Goal: Task Accomplishment & Management: Complete application form

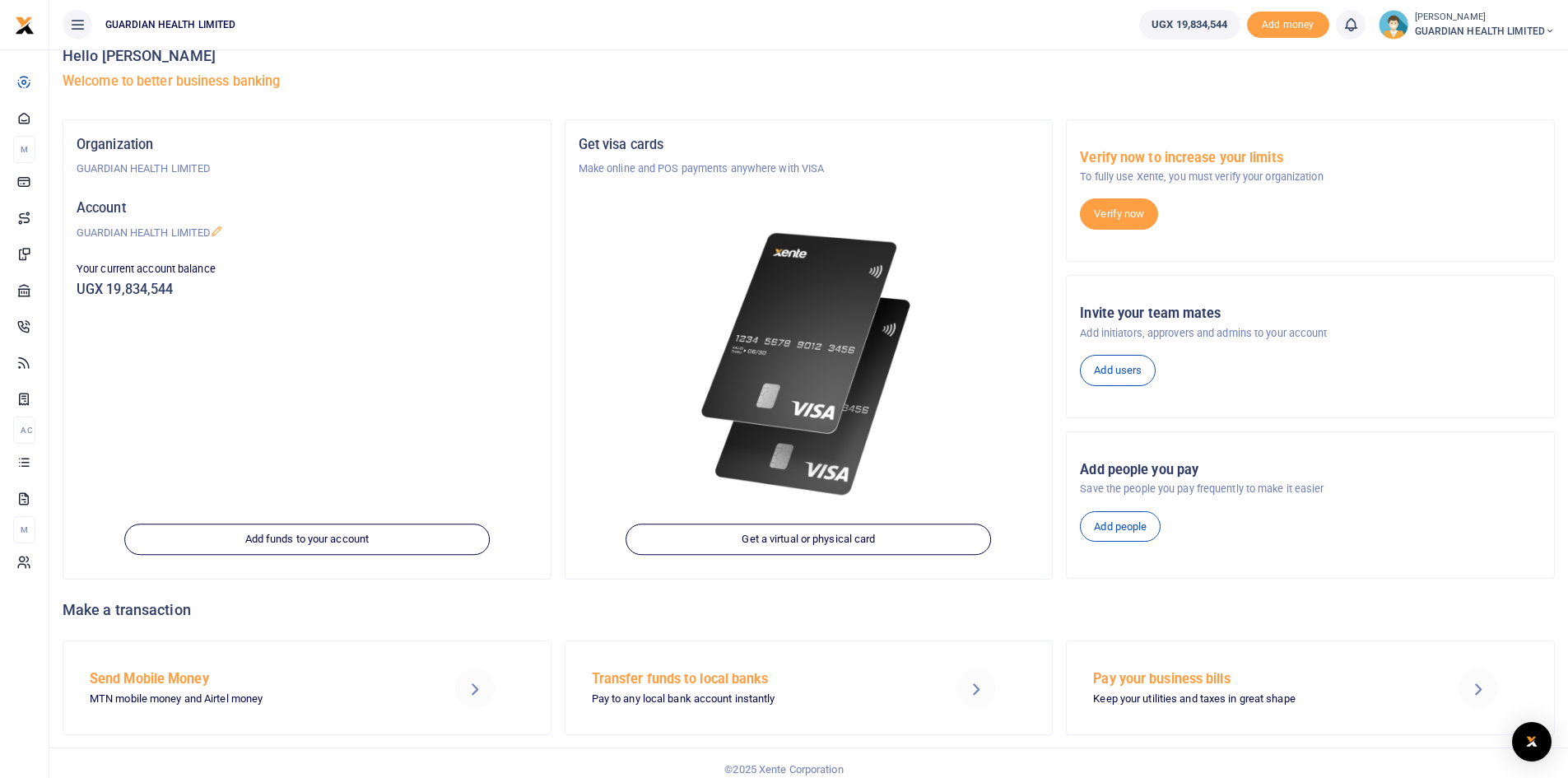
scroll to position [37, 0]
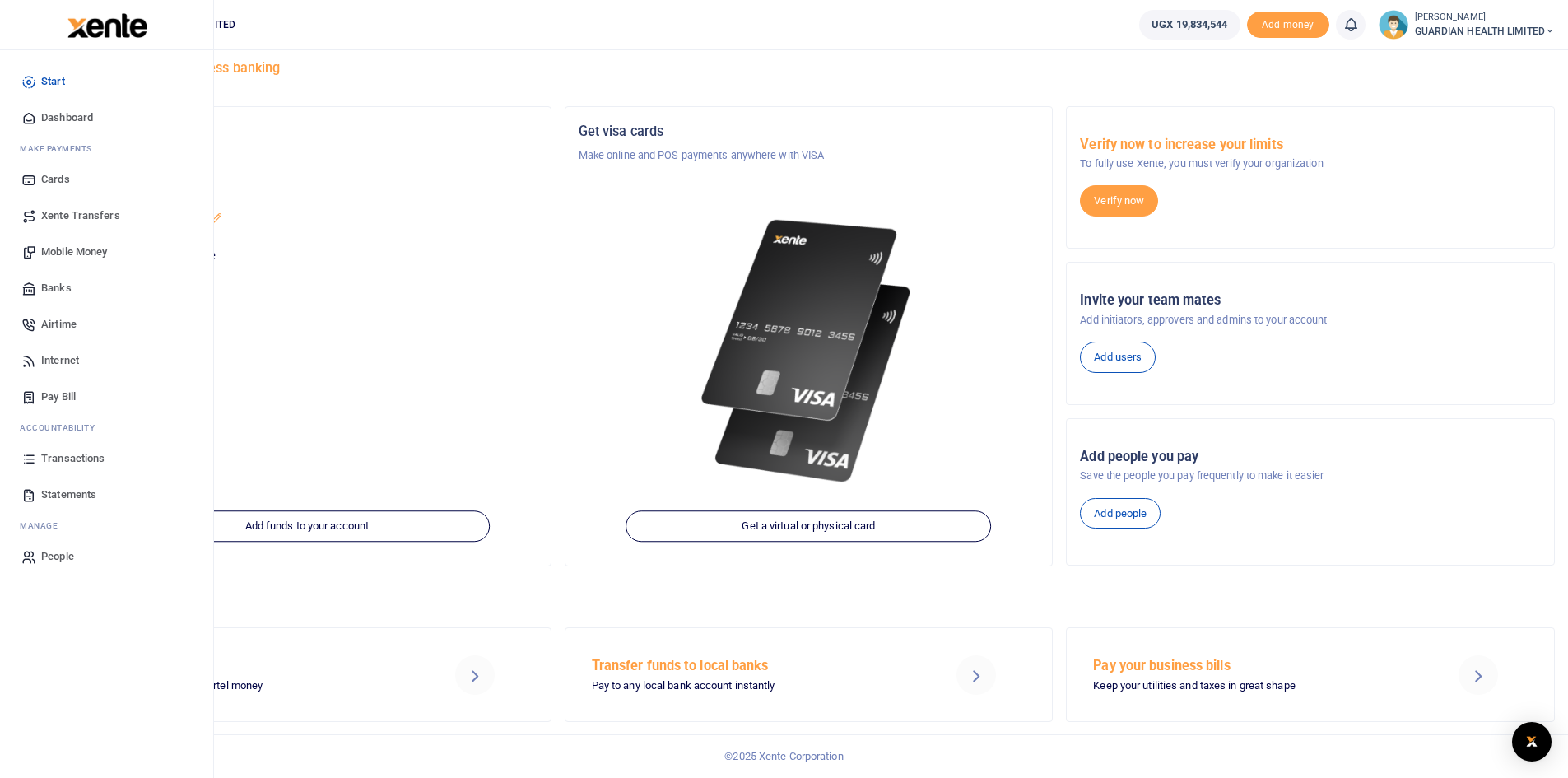
click at [75, 248] on span "Mobile Money" at bounding box center [74, 252] width 66 height 16
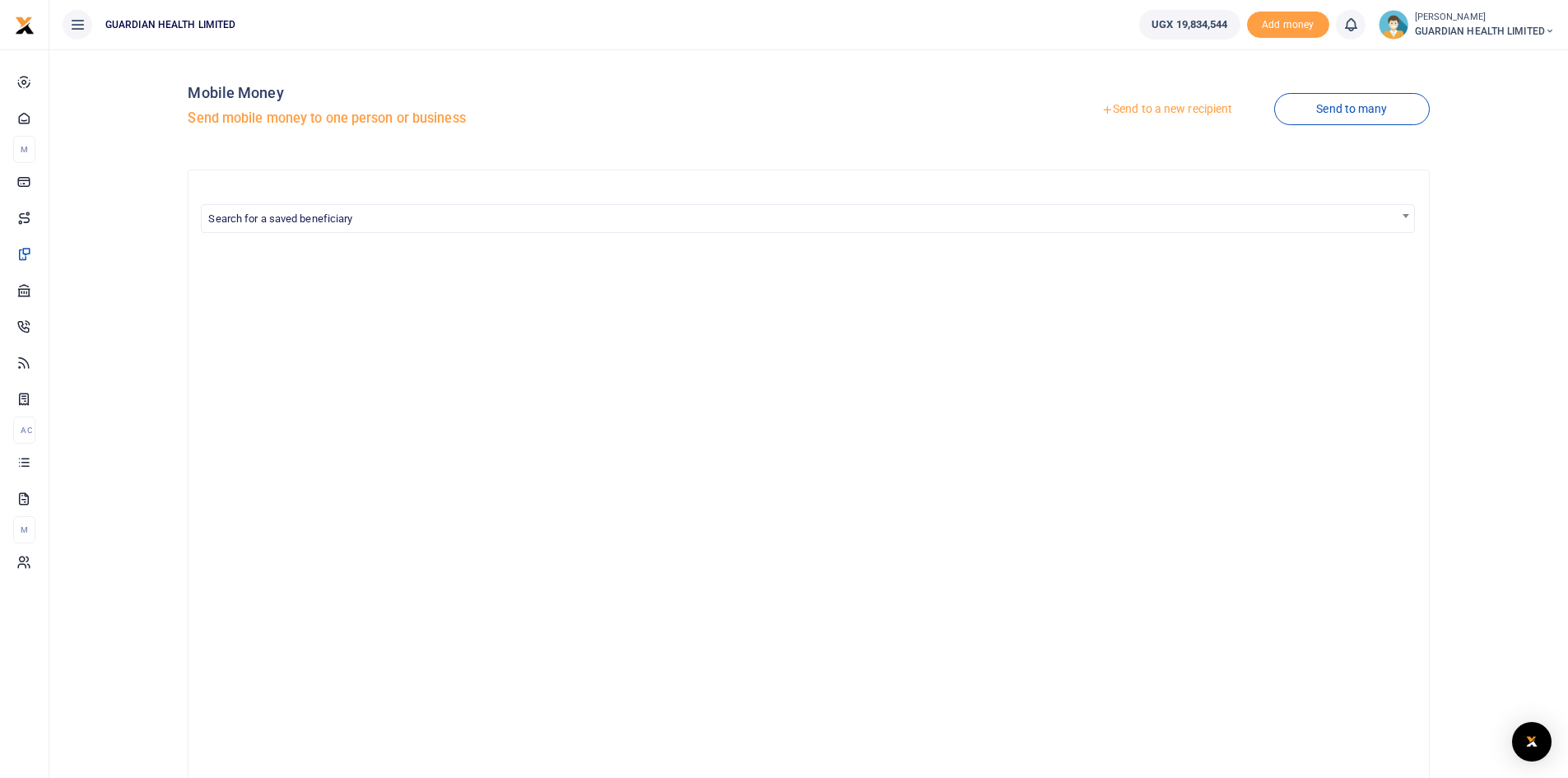
click at [1156, 112] on link "Send to a new recipient" at bounding box center [1167, 110] width 215 height 29
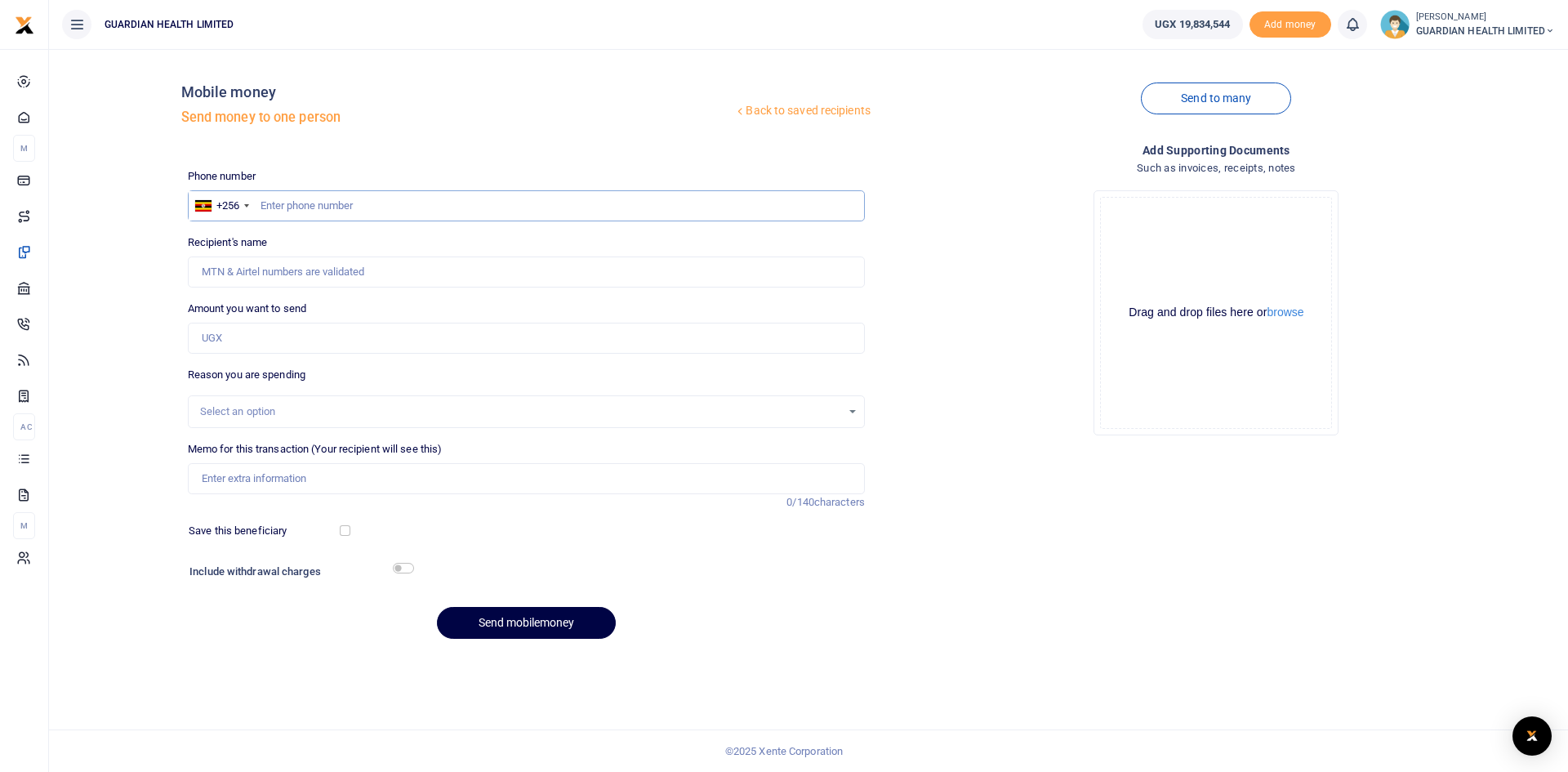
click at [393, 203] on input "text" at bounding box center [526, 206] width 676 height 31
type input "777065211"
type input "[PERSON_NAME]"
type input "777065211"
click at [244, 330] on input "Amount you want to send" at bounding box center [526, 338] width 676 height 31
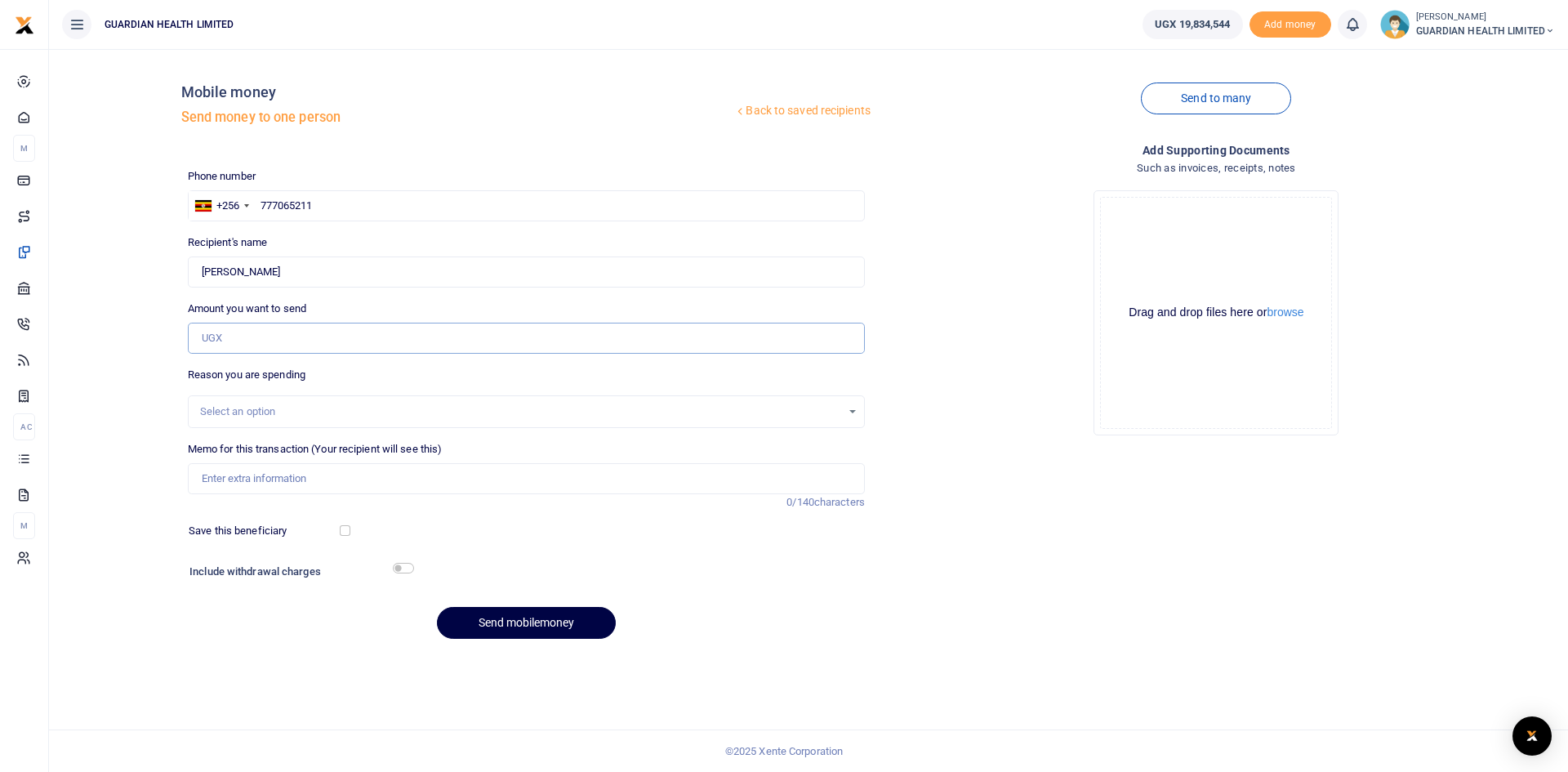
click at [283, 339] on input "Amount you want to send" at bounding box center [526, 338] width 676 height 31
paste input "1,107,800"
click at [229, 340] on input "1,107,800" at bounding box center [526, 338] width 676 height 31
click at [213, 335] on input "1,107,800" at bounding box center [526, 338] width 676 height 31
click at [230, 338] on input "1,107,800" at bounding box center [526, 338] width 676 height 31
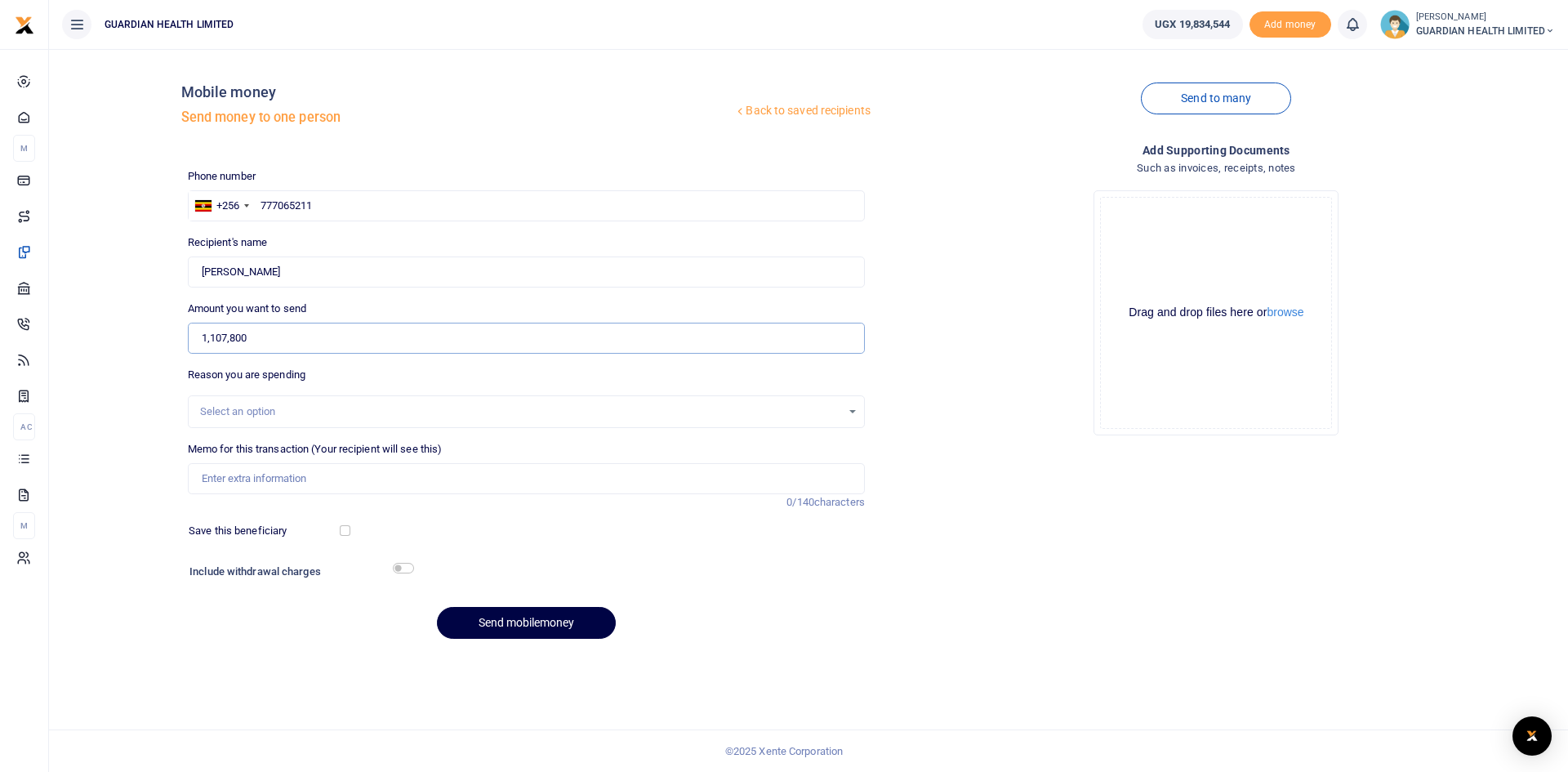
drag, startPoint x: 259, startPoint y: 336, endPoint x: 127, endPoint y: 329, distance: 132.2
click at [127, 329] on div "Back to saved recipients Mobile money Send money to one person Send to many Pho…" at bounding box center [808, 357] width 1505 height 590
type input "1,107,800"
click at [269, 409] on div "Select an option" at bounding box center [520, 411] width 641 height 16
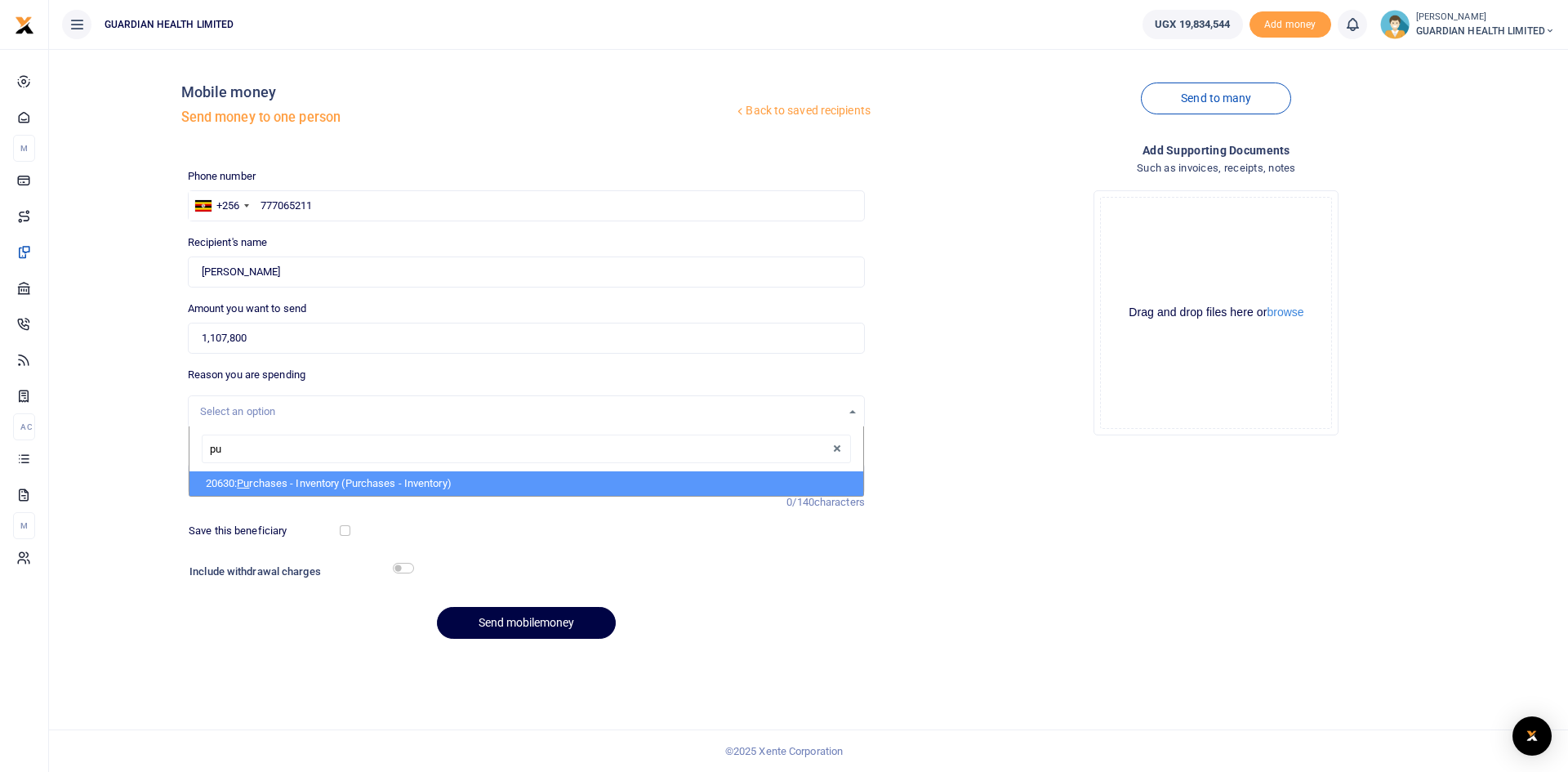
type input "pur"
click at [279, 479] on li "20630: Pur chases - Inventory (Purchases - Inventory)" at bounding box center [526, 484] width 674 height 25
select select "5402"
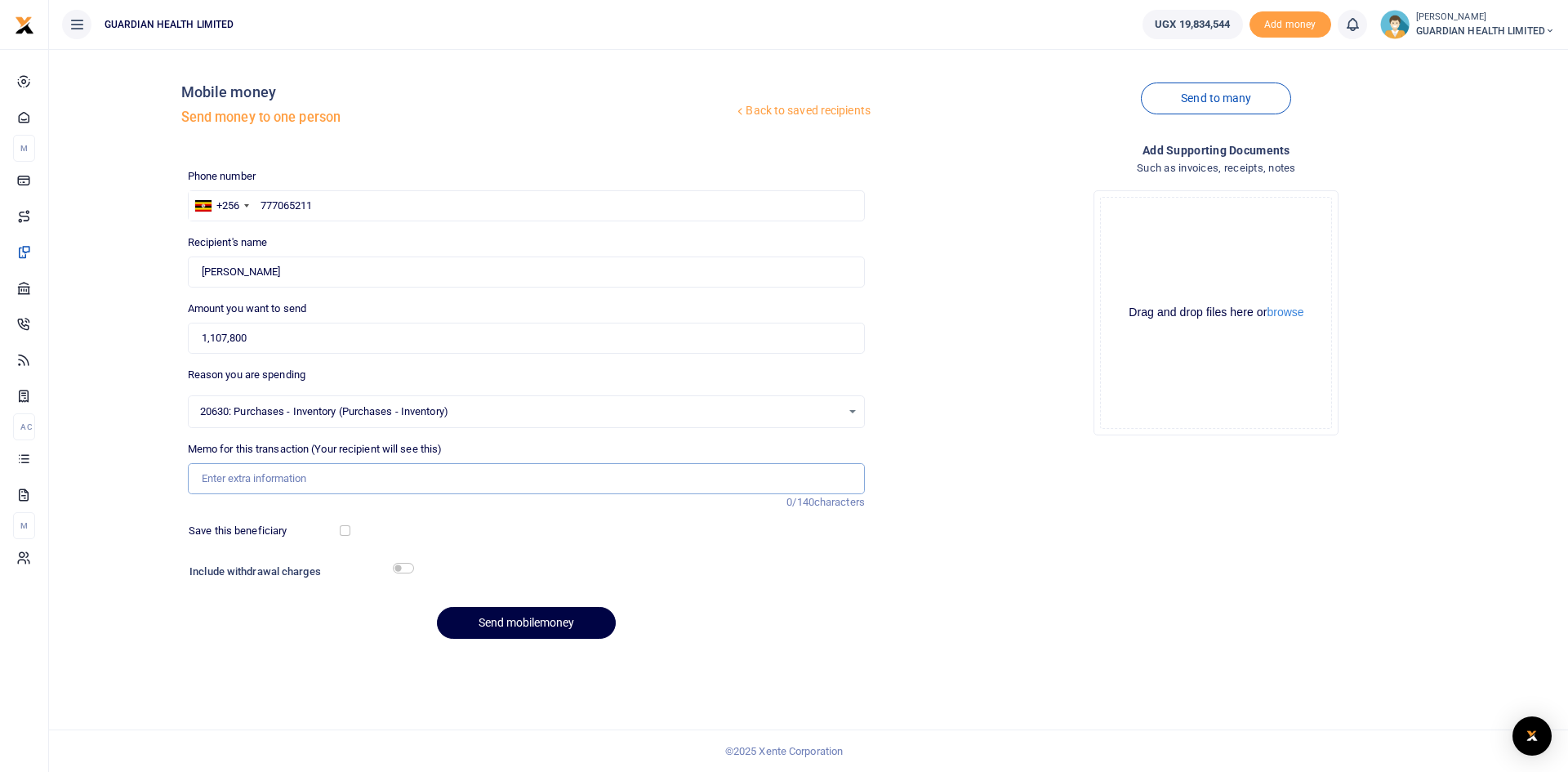
click at [262, 478] on input "Memo for this transaction (Your recipient will see this)" at bounding box center [526, 479] width 676 height 31
type input "First Pharmacy Cash Purchase"
click at [489, 618] on button "Send mobilemoney" at bounding box center [526, 623] width 179 height 32
paste input "0761282277"
click at [269, 206] on input "0761282277" at bounding box center [526, 206] width 676 height 31
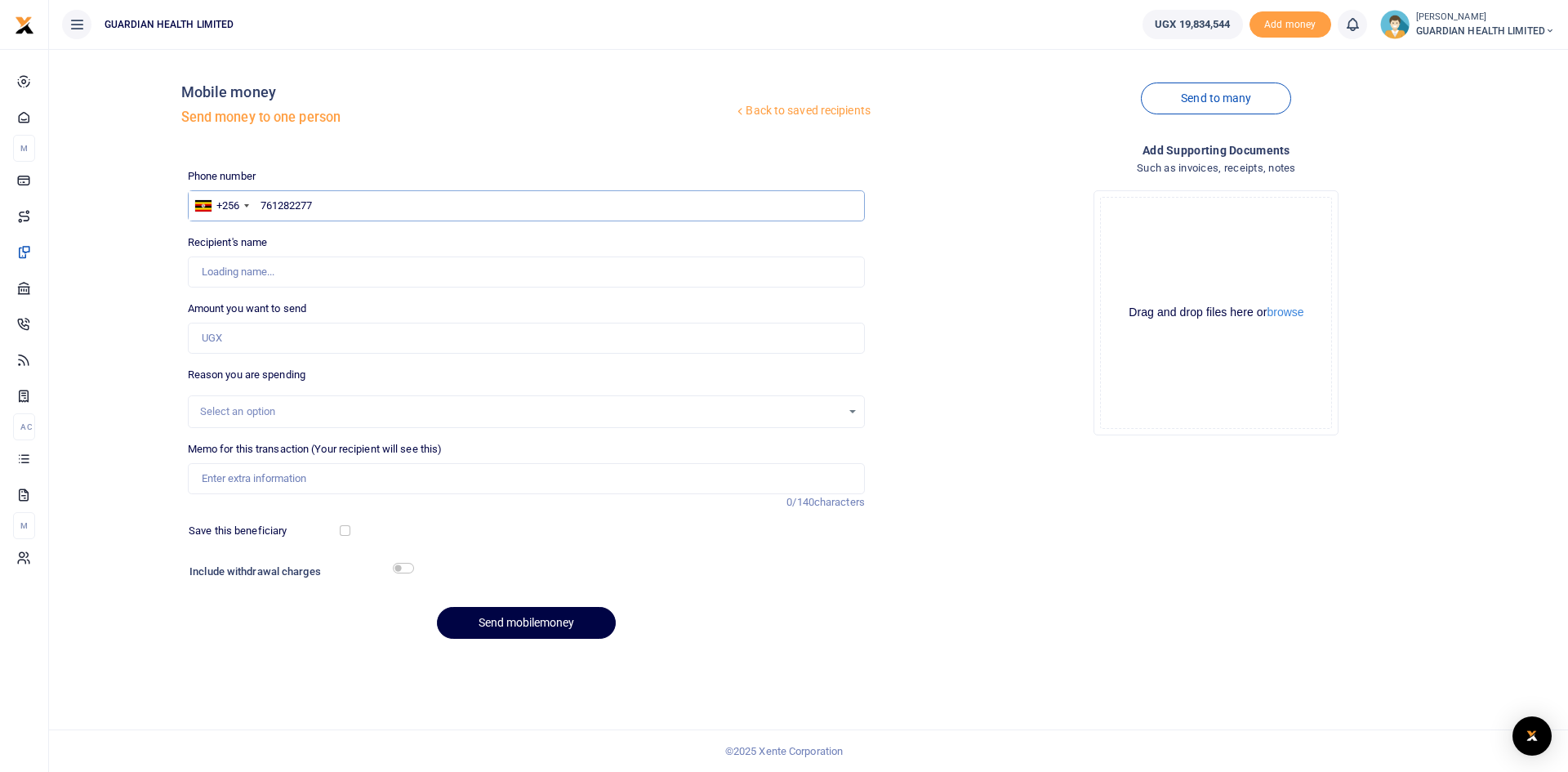
type input "761282277"
click at [246, 340] on input "Amount you want to send" at bounding box center [526, 338] width 676 height 31
type input "1"
type input "Hellen Kyalikoba"
type input "100,000"
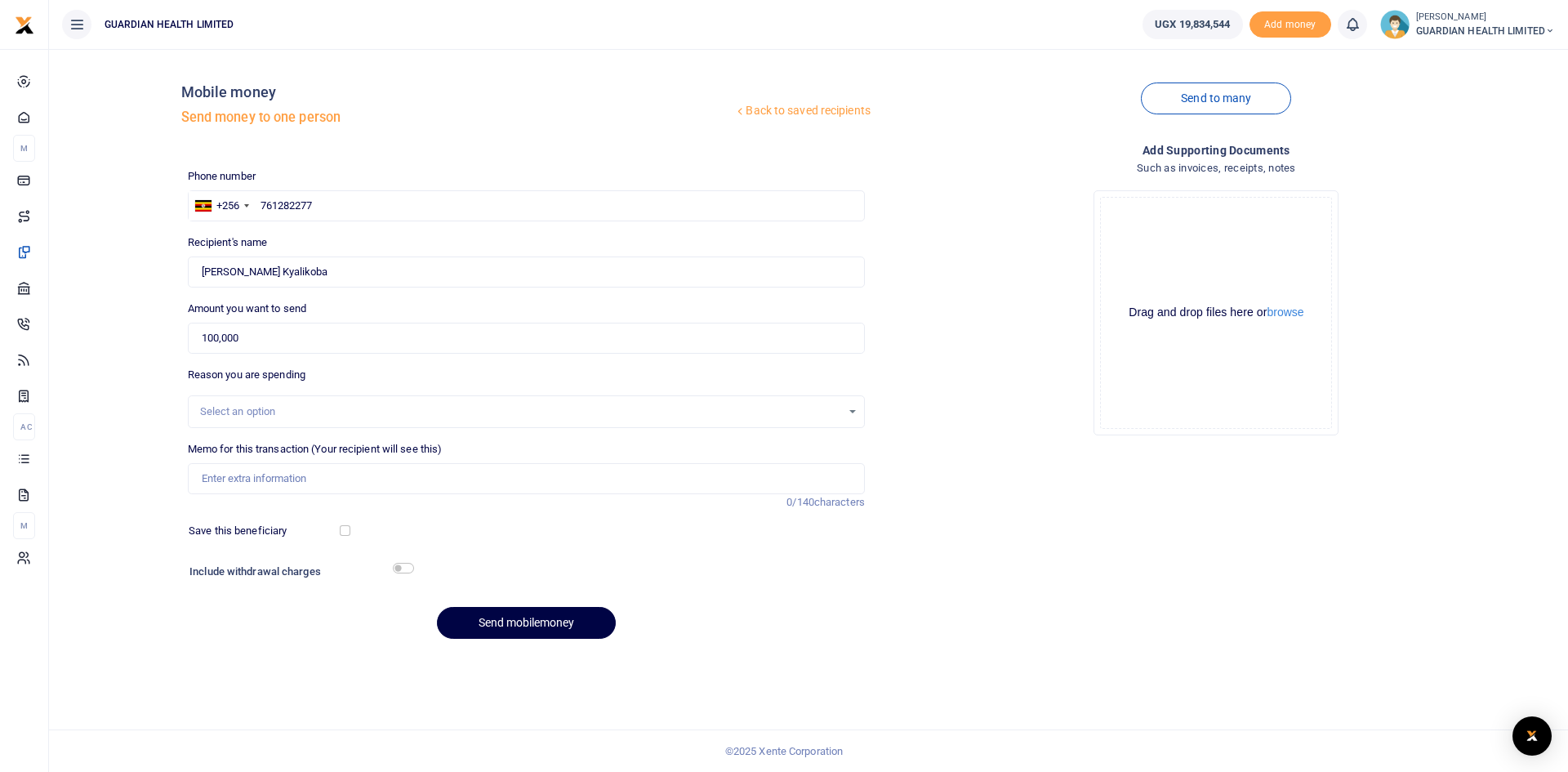
click at [267, 415] on div "Select an option" at bounding box center [520, 411] width 641 height 16
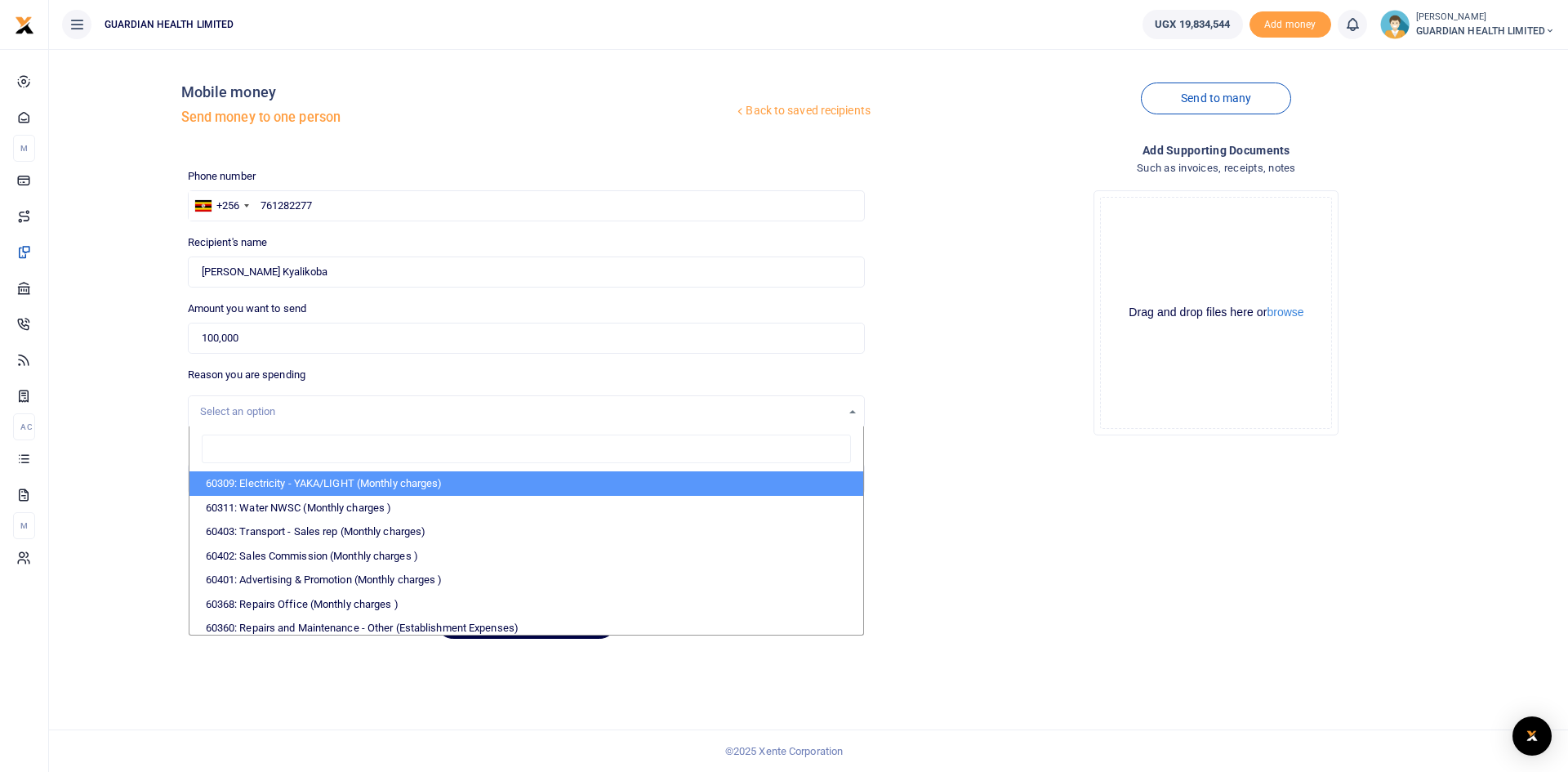
click at [267, 415] on div "Select an option" at bounding box center [520, 411] width 641 height 16
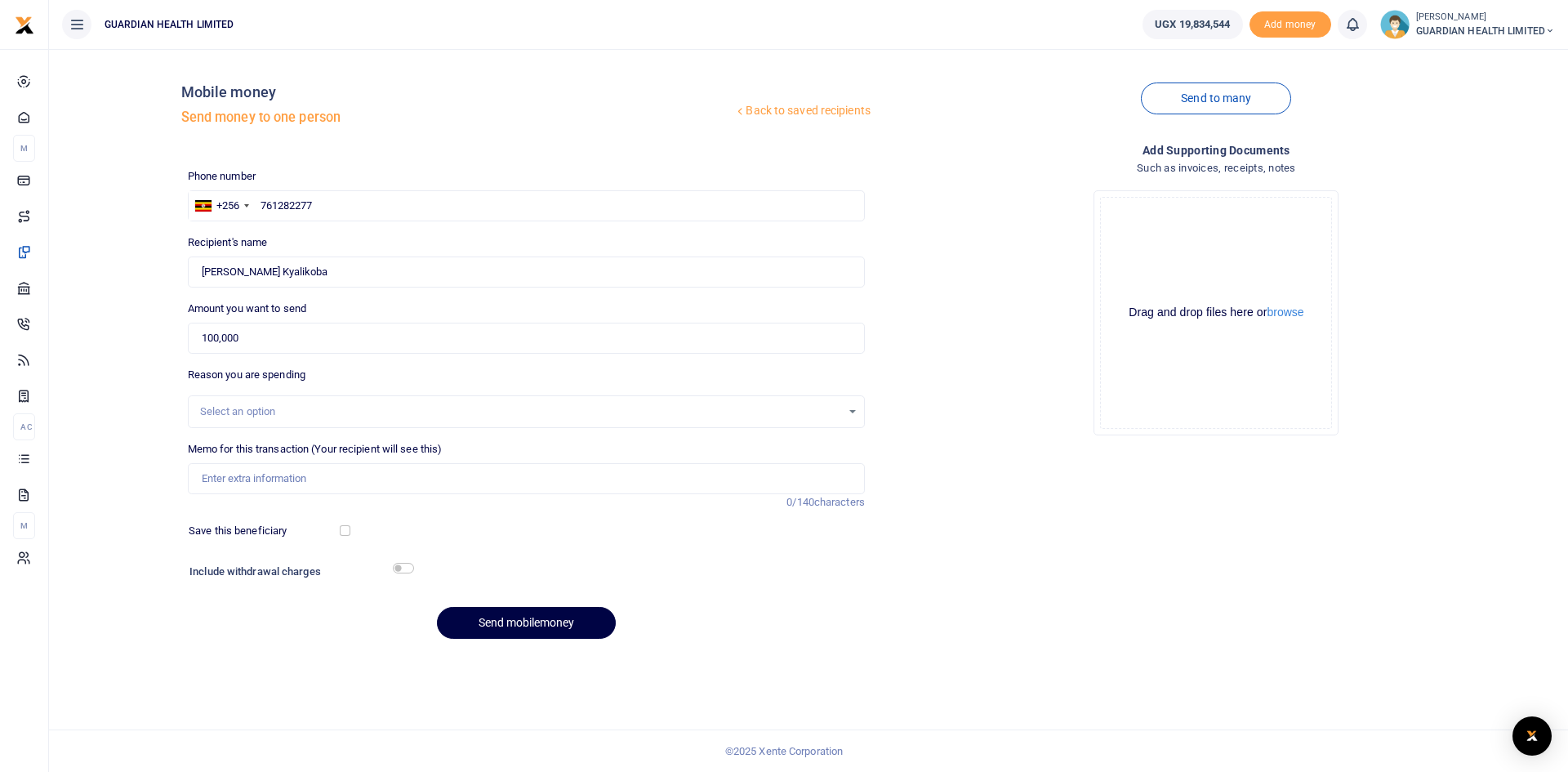
click at [267, 415] on div "Select an option" at bounding box center [520, 411] width 641 height 16
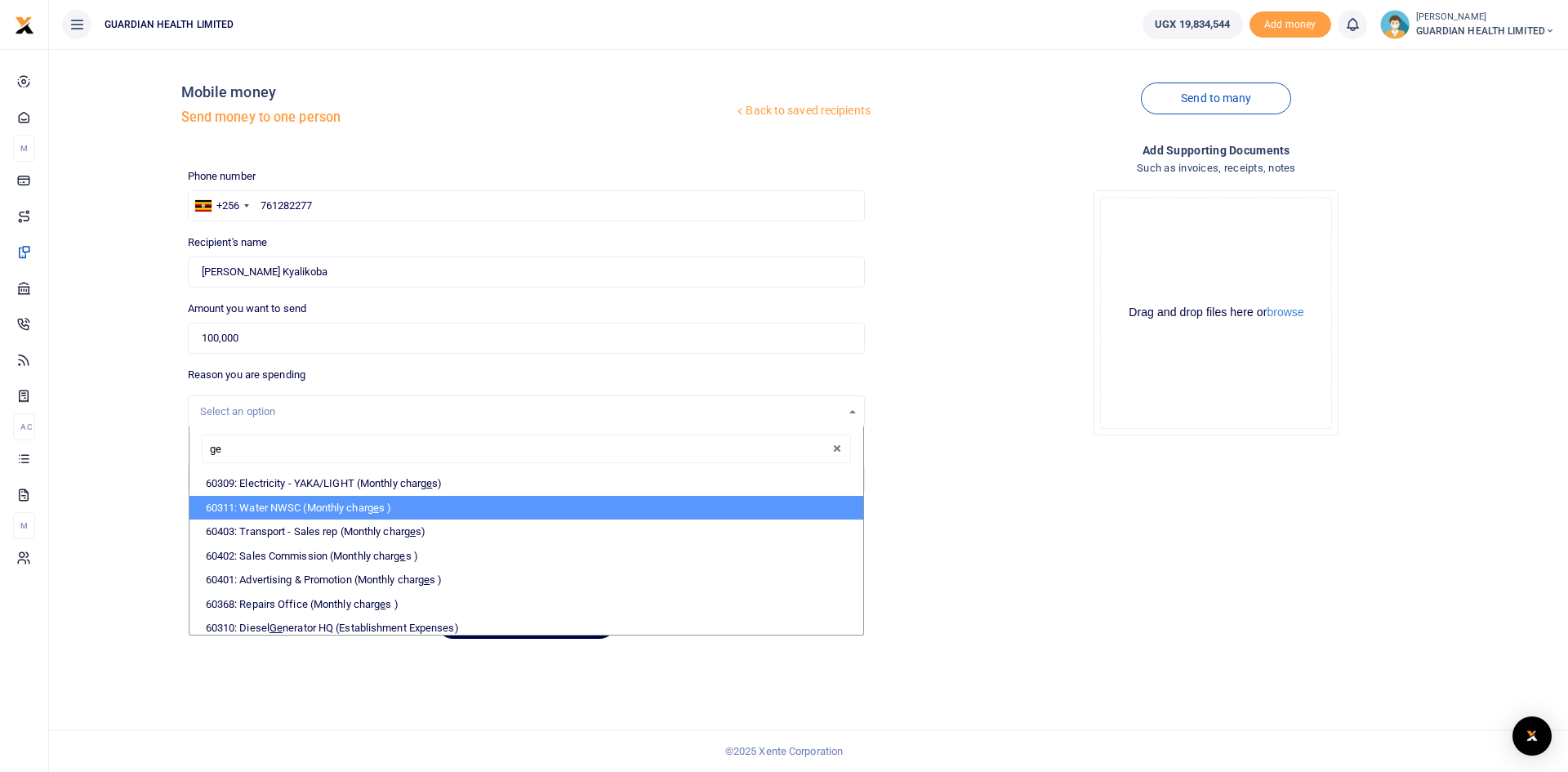
type input "gen"
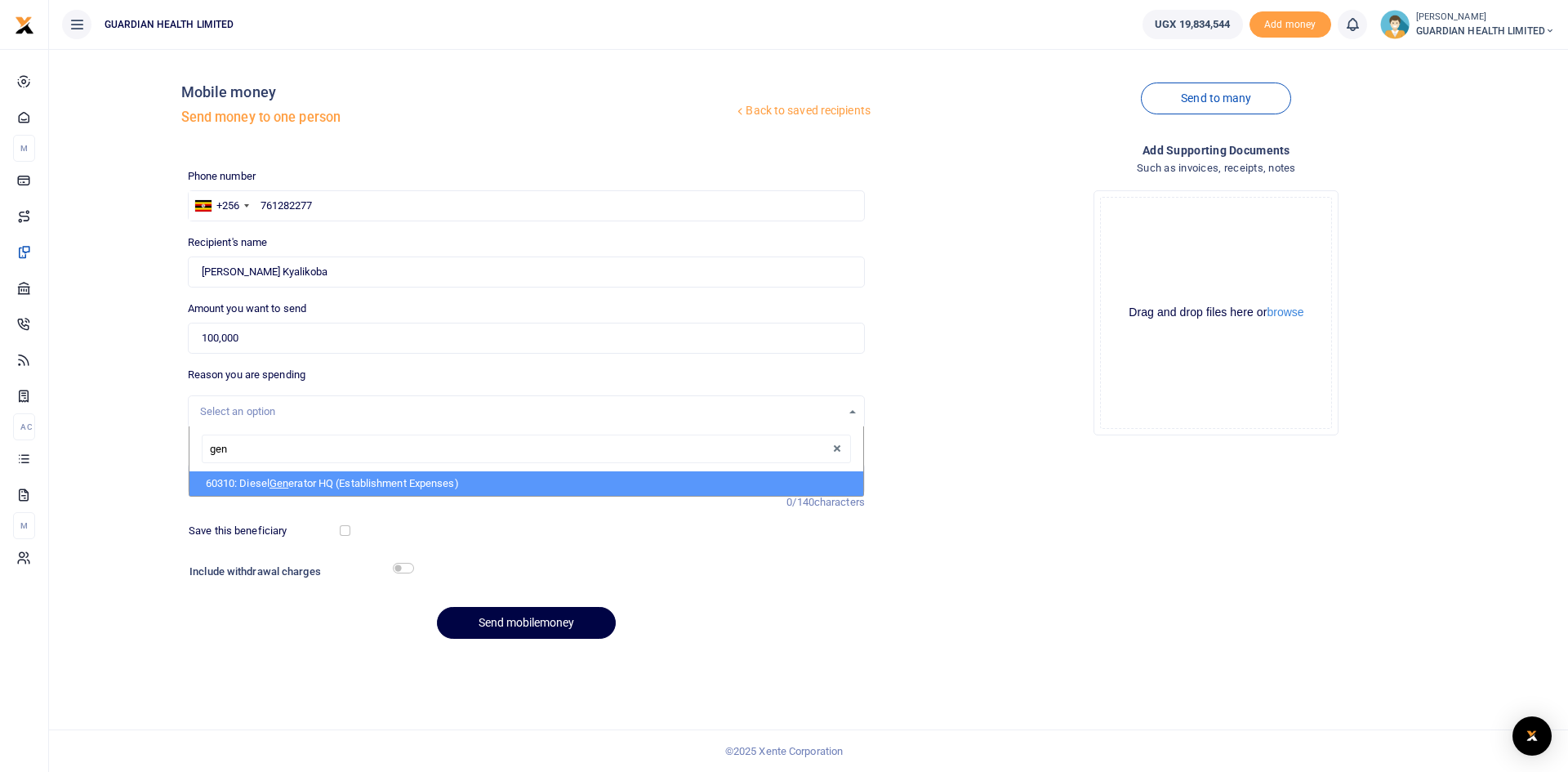
click at [268, 489] on li "60310: Diesel Gen erator HQ (Establishment Expenses)" at bounding box center [526, 484] width 674 height 25
select select "5388"
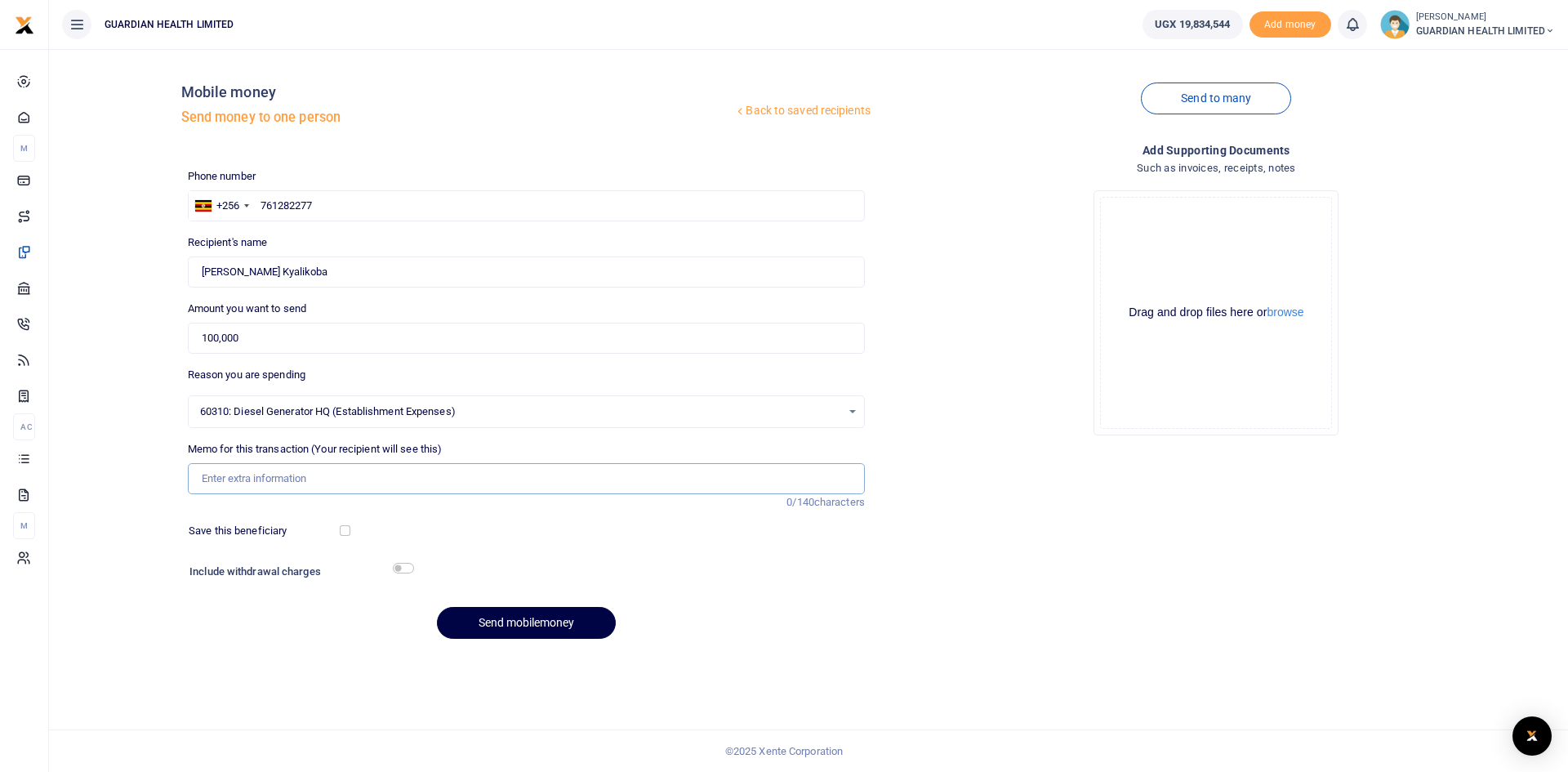
click at [260, 473] on input "Memo for this transaction (Your recipient will see this)" at bounding box center [526, 479] width 676 height 31
type input "Kabalagala Generator Fuel"
click at [492, 556] on div "Phone number +256 Uganda +256 761282277 Phone is required. Recipient's name Fou…" at bounding box center [526, 410] width 690 height 485
click at [348, 528] on input "checkbox" at bounding box center [345, 530] width 10 height 10
checkbox input "true"
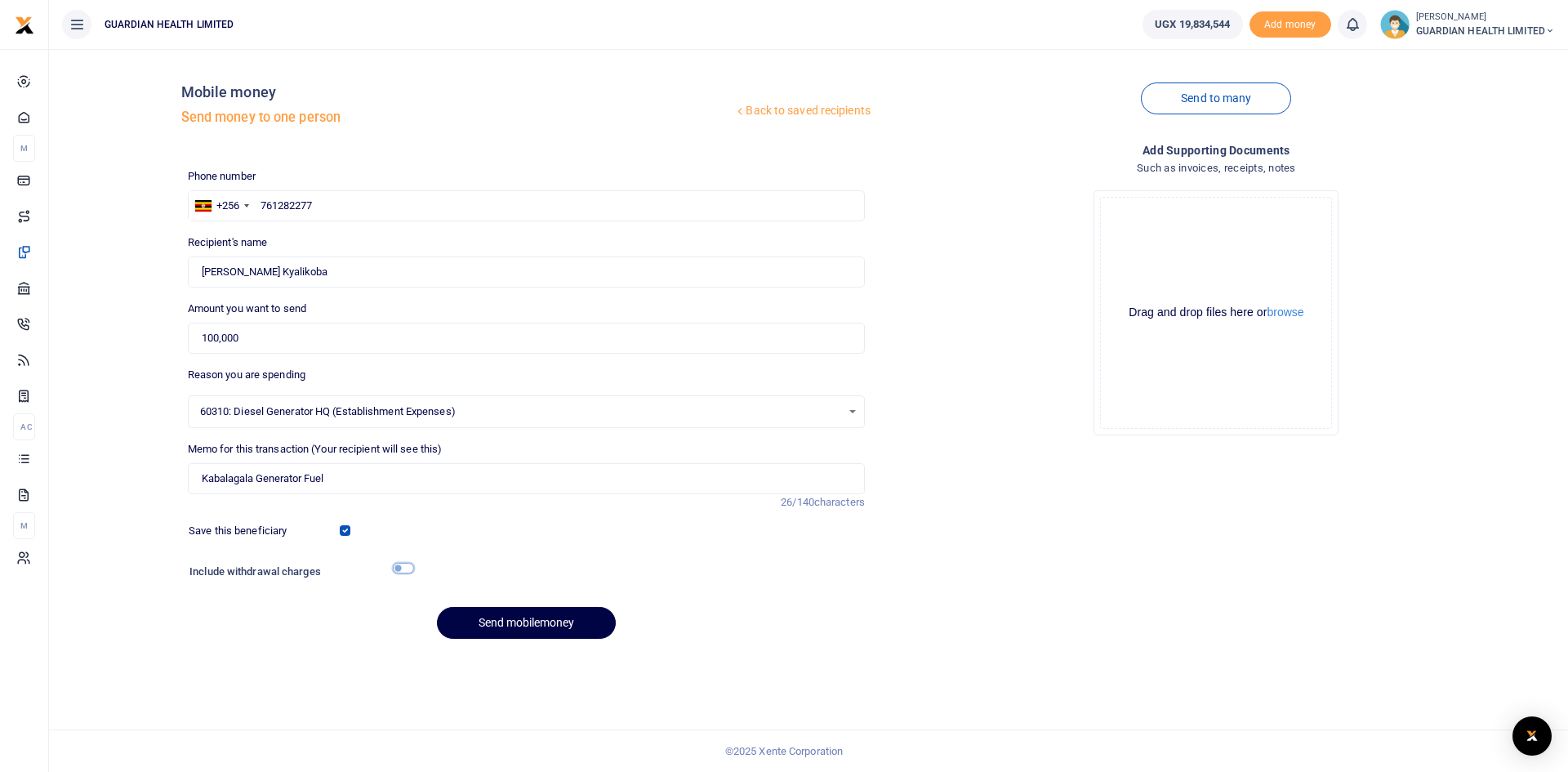
click at [403, 568] on input "checkbox" at bounding box center [403, 568] width 21 height 10
checkbox input "true"
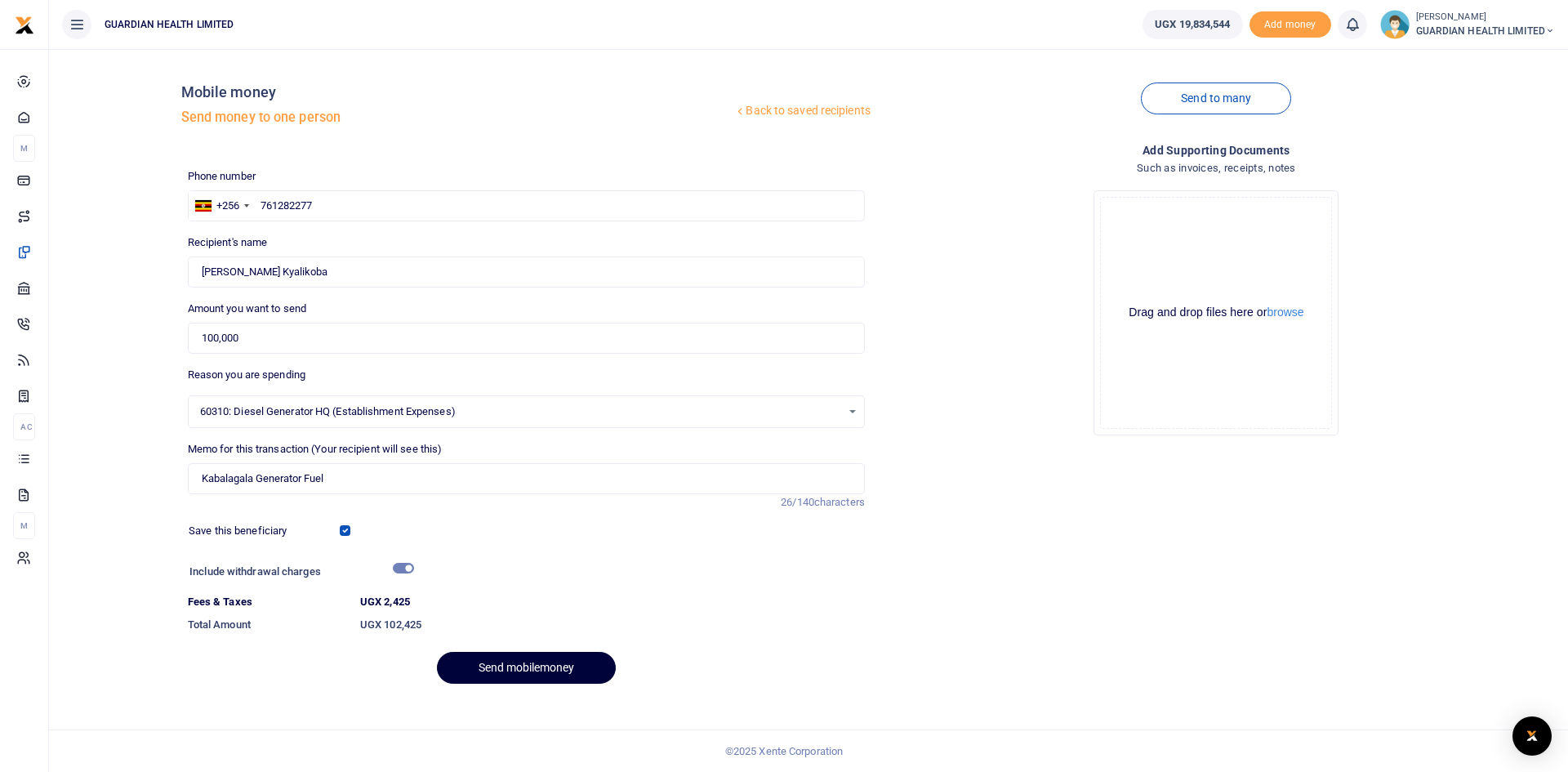
click at [516, 666] on button "Send mobilemoney" at bounding box center [526, 667] width 179 height 32
drag, startPoint x: 322, startPoint y: 206, endPoint x: 185, endPoint y: 197, distance: 137.3
click at [185, 197] on div "Phone number +256 Uganda +256 761282277 Phone is required." at bounding box center [526, 195] width 690 height 53
type input "761282277"
click at [298, 272] on input "Found" at bounding box center [526, 272] width 676 height 31
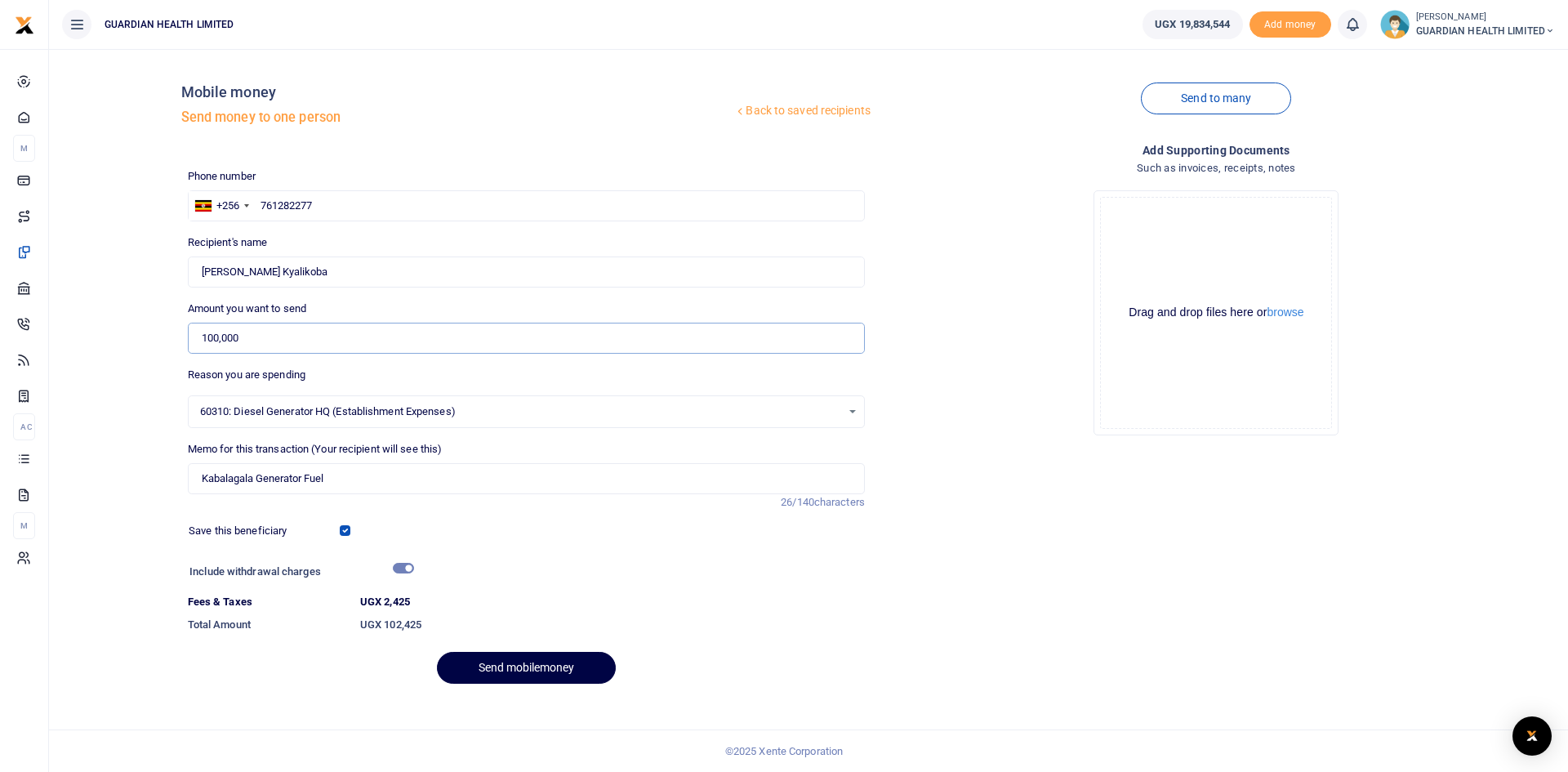
click at [263, 341] on input "100,000" at bounding box center [526, 338] width 676 height 31
click at [506, 660] on button "Send mobilemoney" at bounding box center [526, 667] width 179 height 32
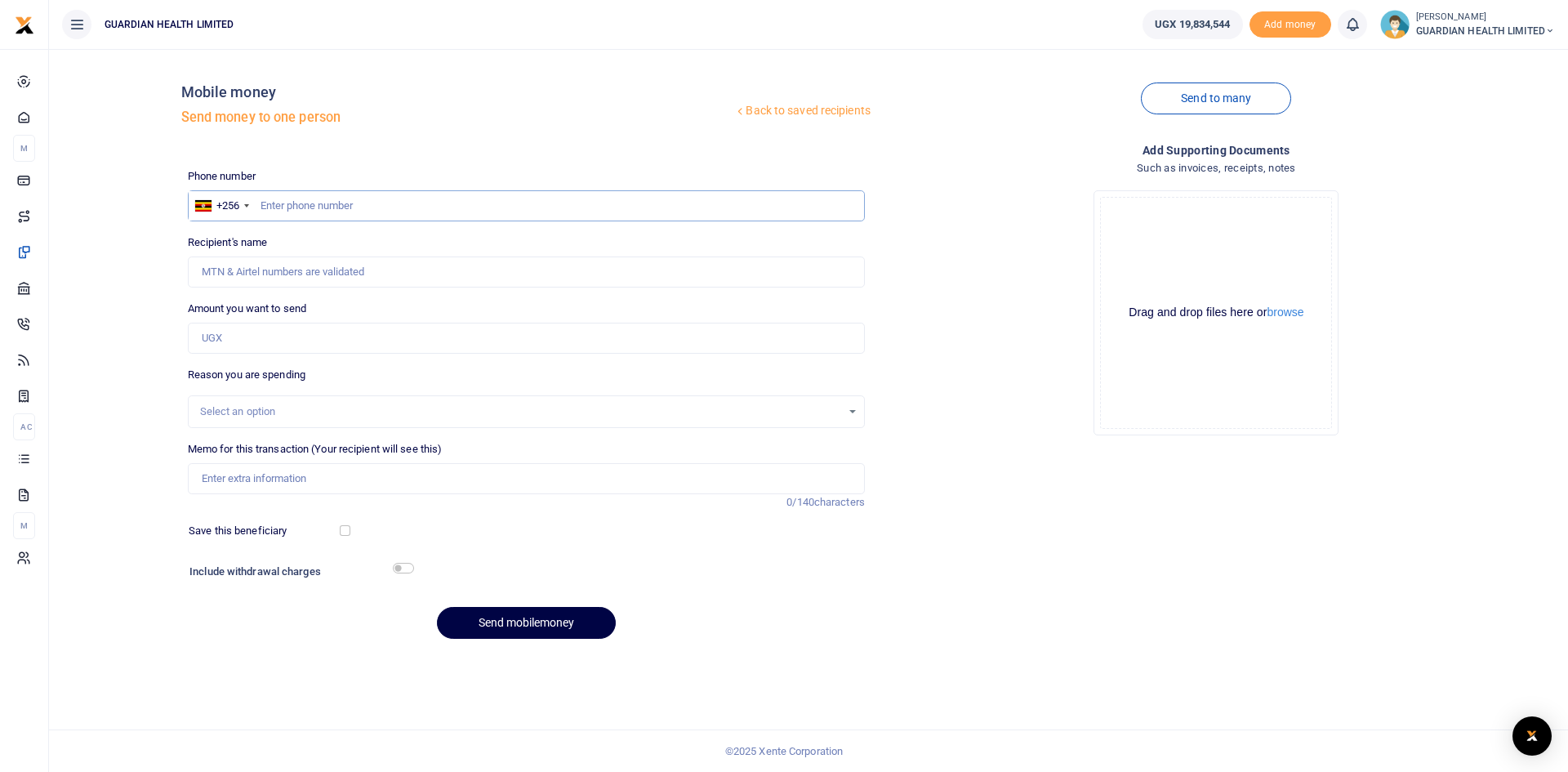
click at [396, 207] on input "text" at bounding box center [526, 206] width 676 height 31
type input "751277539"
click at [255, 340] on input "Amount you want to send" at bounding box center [526, 338] width 676 height 31
type input "100,000"
type input "[PERSON_NAME]"
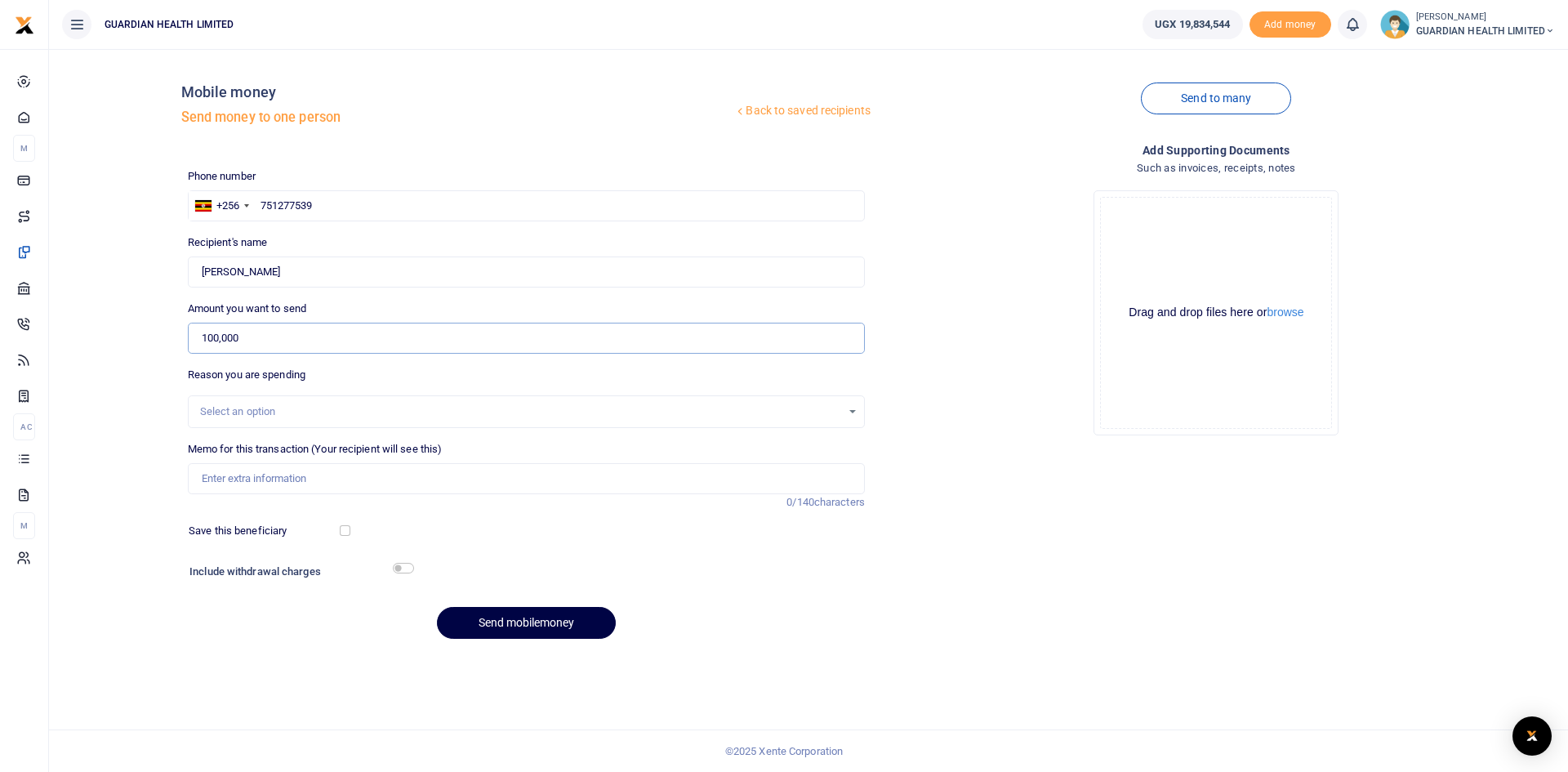
type input "100,000"
click at [230, 403] on div "Select an option" at bounding box center [520, 411] width 641 height 16
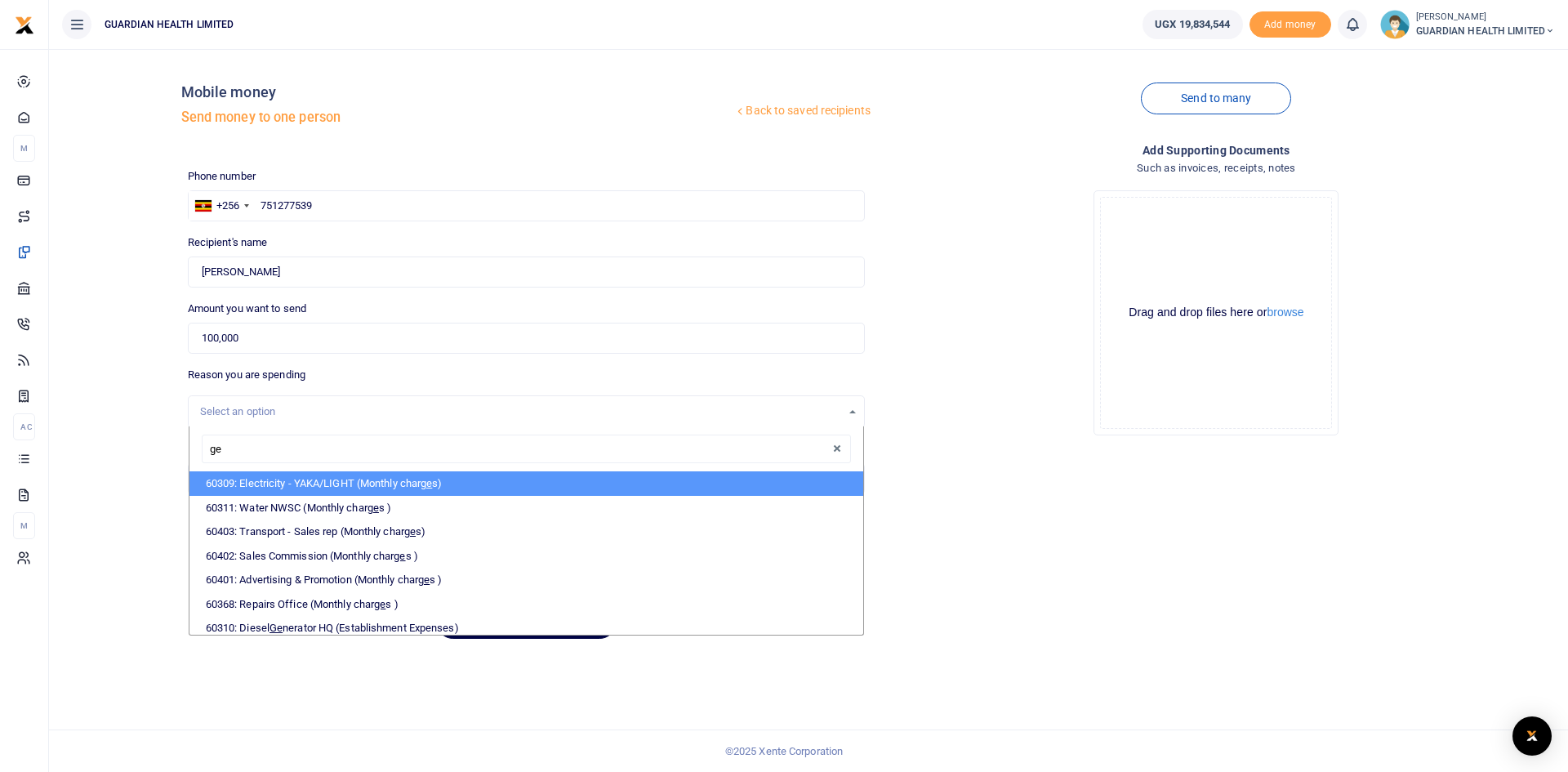
type input "gen"
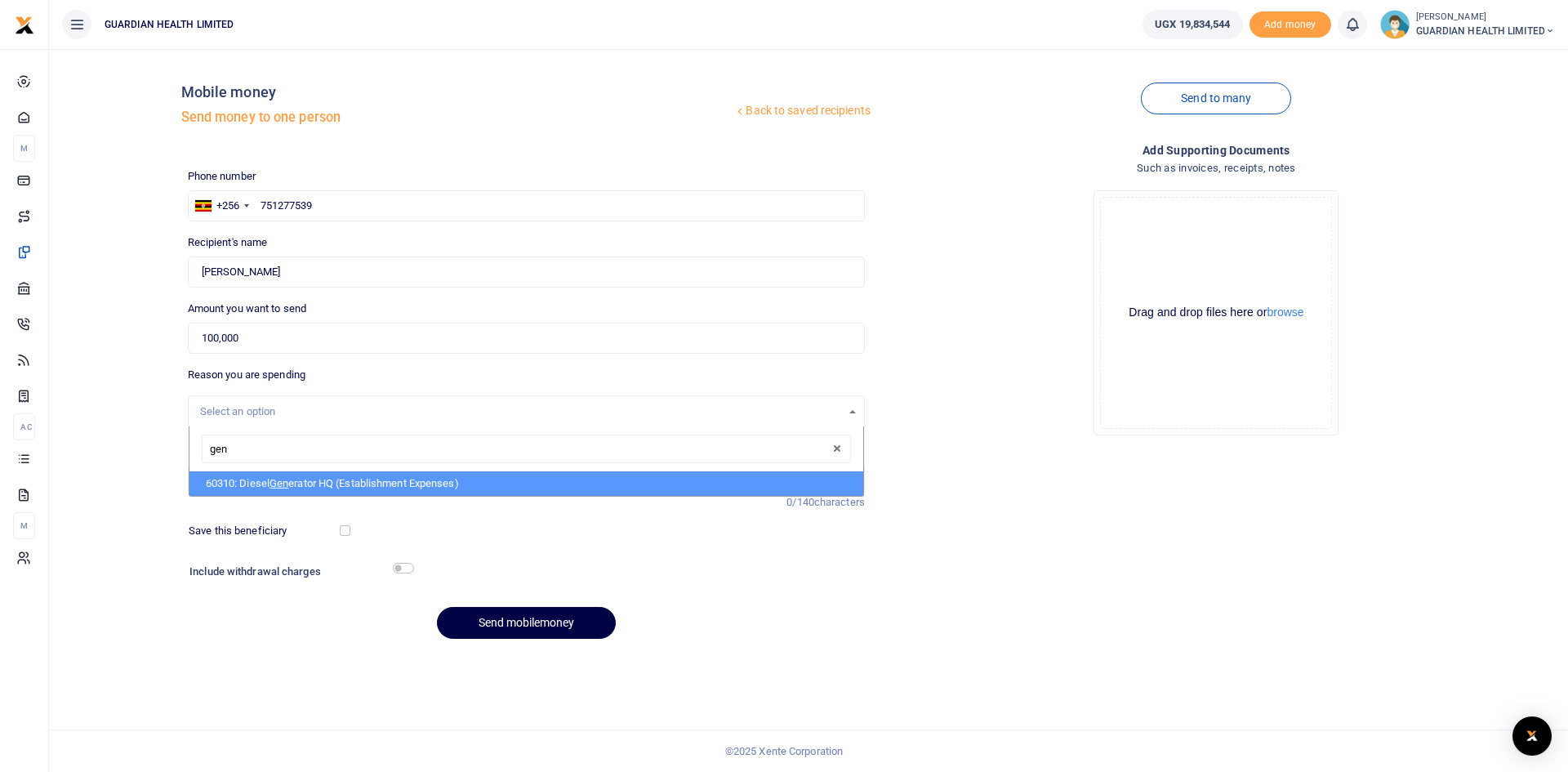
click at [264, 489] on li "60310: Diesel Gen erator HQ (Establishment Expenses)" at bounding box center [526, 484] width 674 height 25
select select "5388"
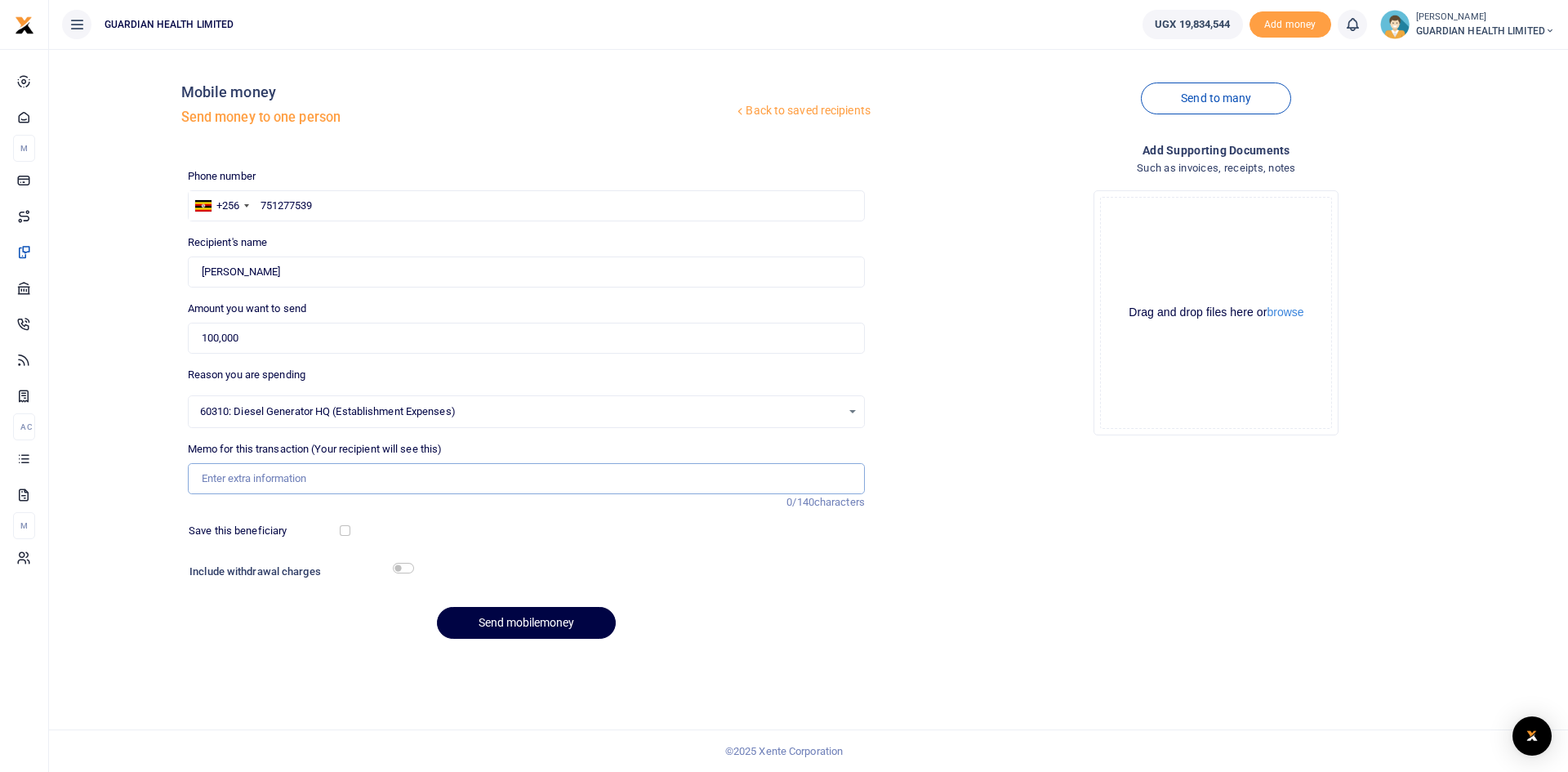
click at [257, 477] on input "Memo for this transaction (Your recipient will see this)" at bounding box center [526, 479] width 676 height 31
type input "Nansana Generator Fuel"
drag, startPoint x: 345, startPoint y: 531, endPoint x: 393, endPoint y: 569, distance: 61.2
click at [345, 530] on input "checkbox" at bounding box center [345, 530] width 10 height 10
checkbox input "true"
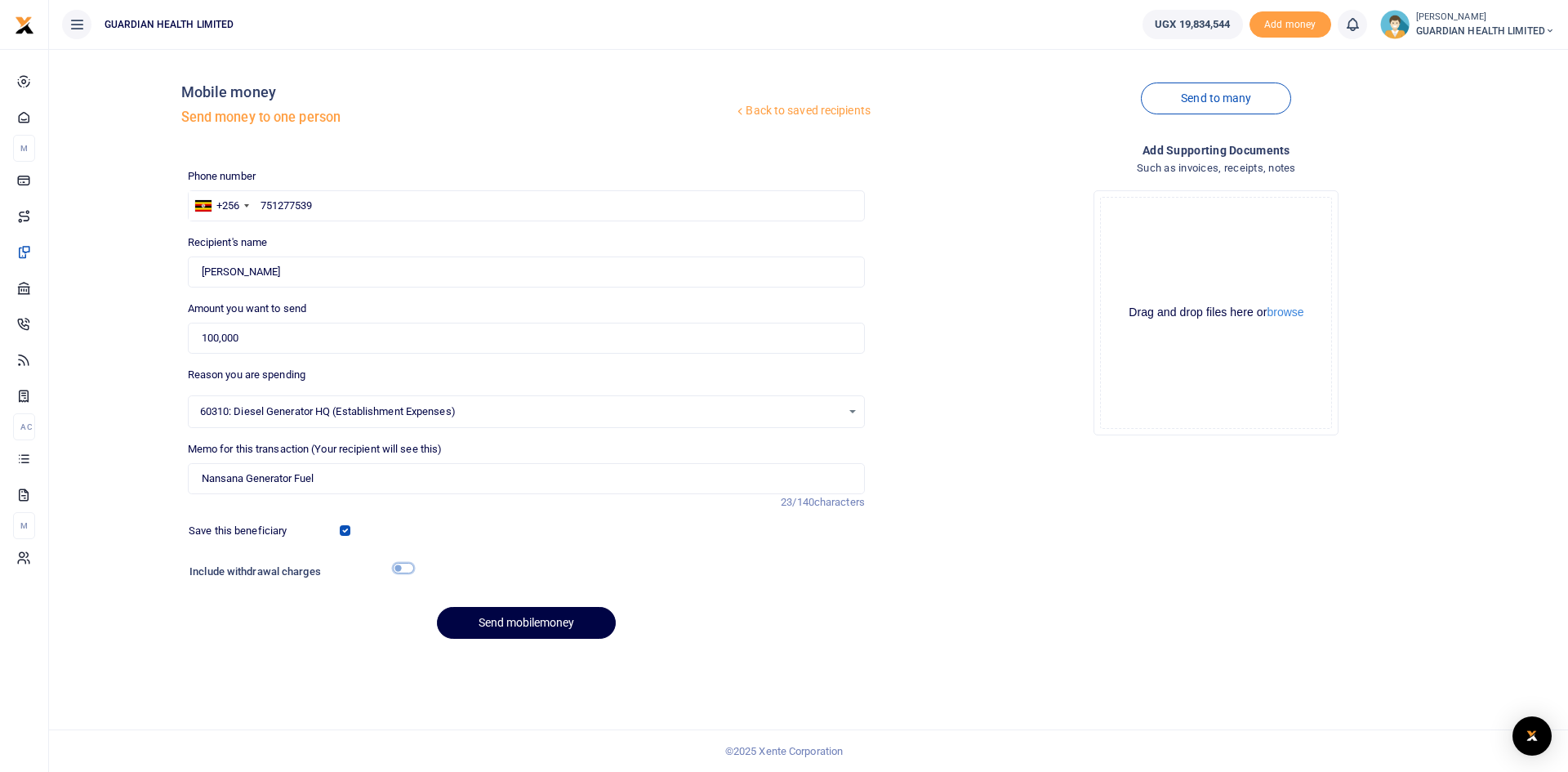
click at [406, 570] on input "checkbox" at bounding box center [403, 568] width 21 height 10
checkbox input "true"
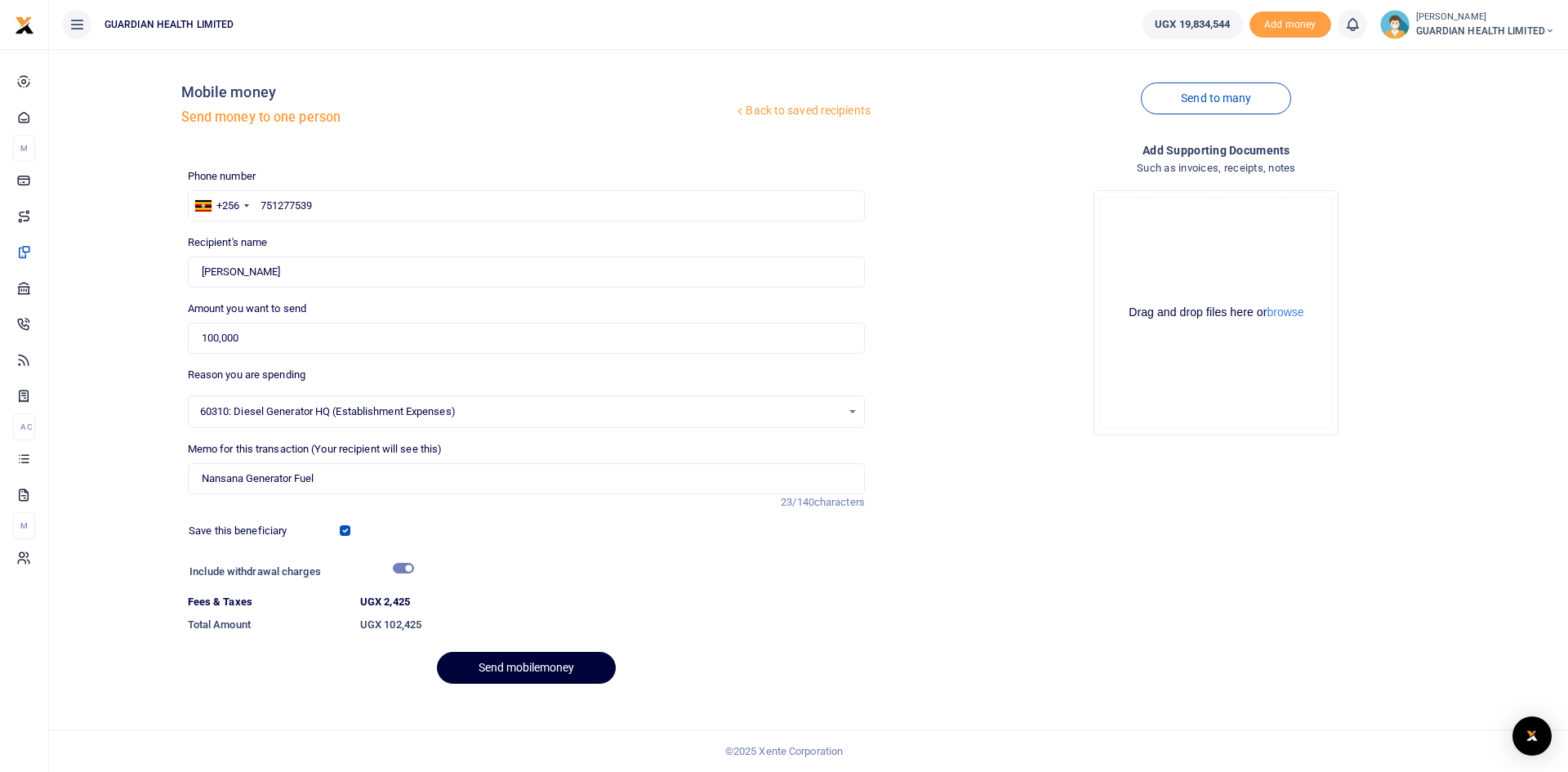
click at [484, 660] on button "Send mobilemoney" at bounding box center [526, 667] width 179 height 32
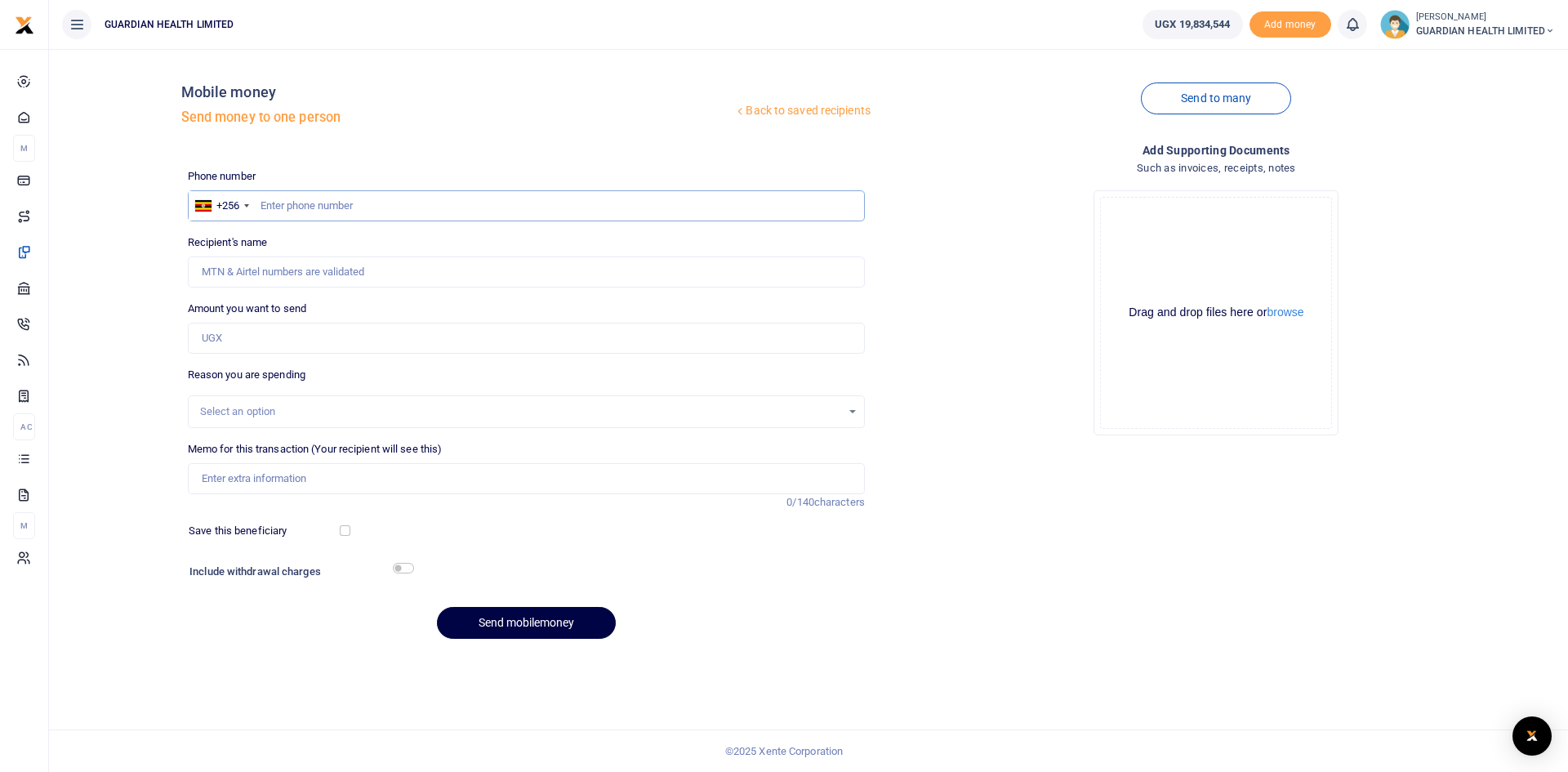
click at [323, 202] on input "text" at bounding box center [526, 206] width 676 height 31
type input "779711659"
type input "Adam Wasswa"
type input "779711659"
click at [265, 339] on input "Amount you want to send" at bounding box center [526, 338] width 676 height 31
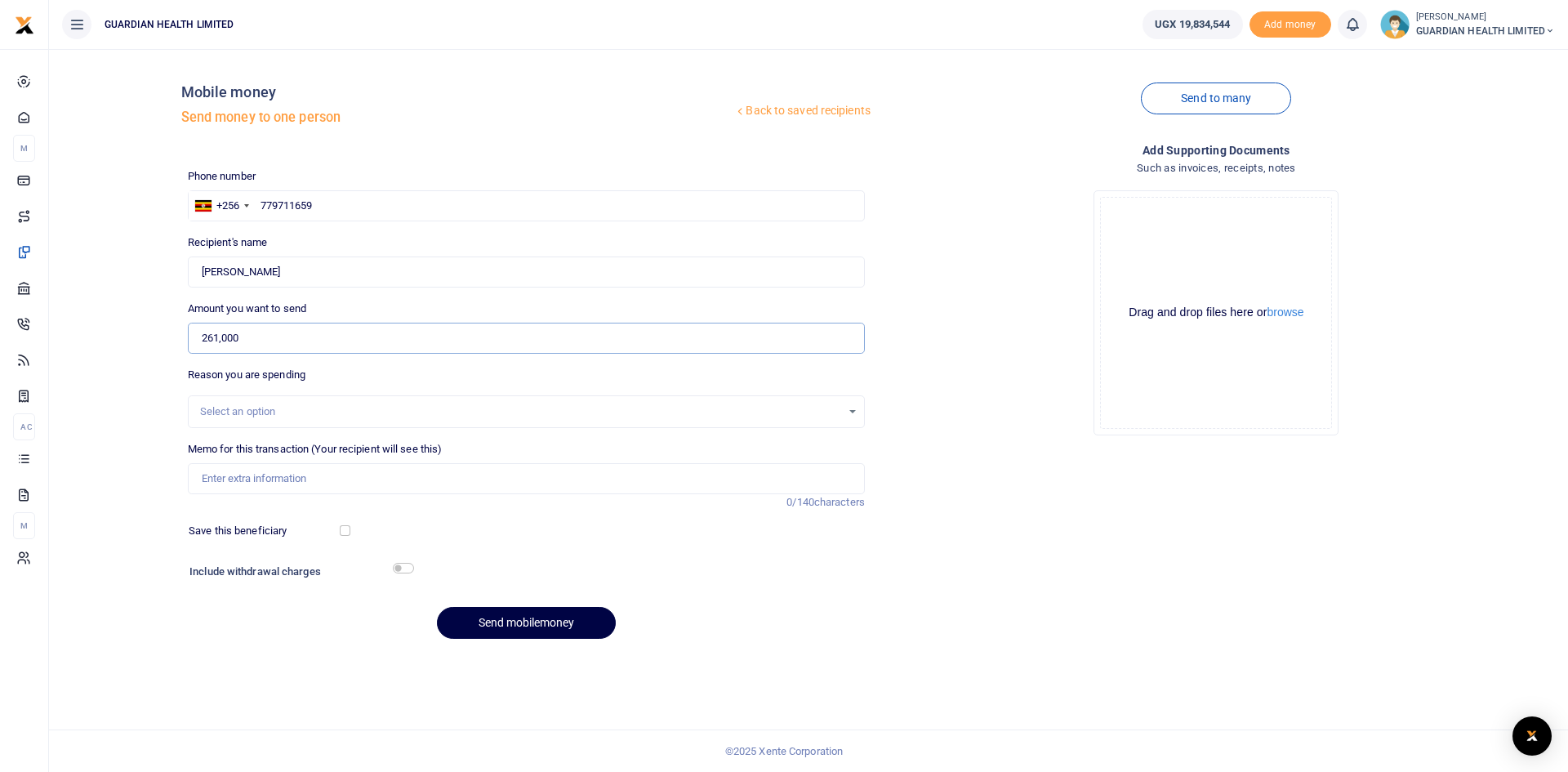
type input "261,000"
click at [250, 406] on div "Select an option" at bounding box center [520, 411] width 641 height 16
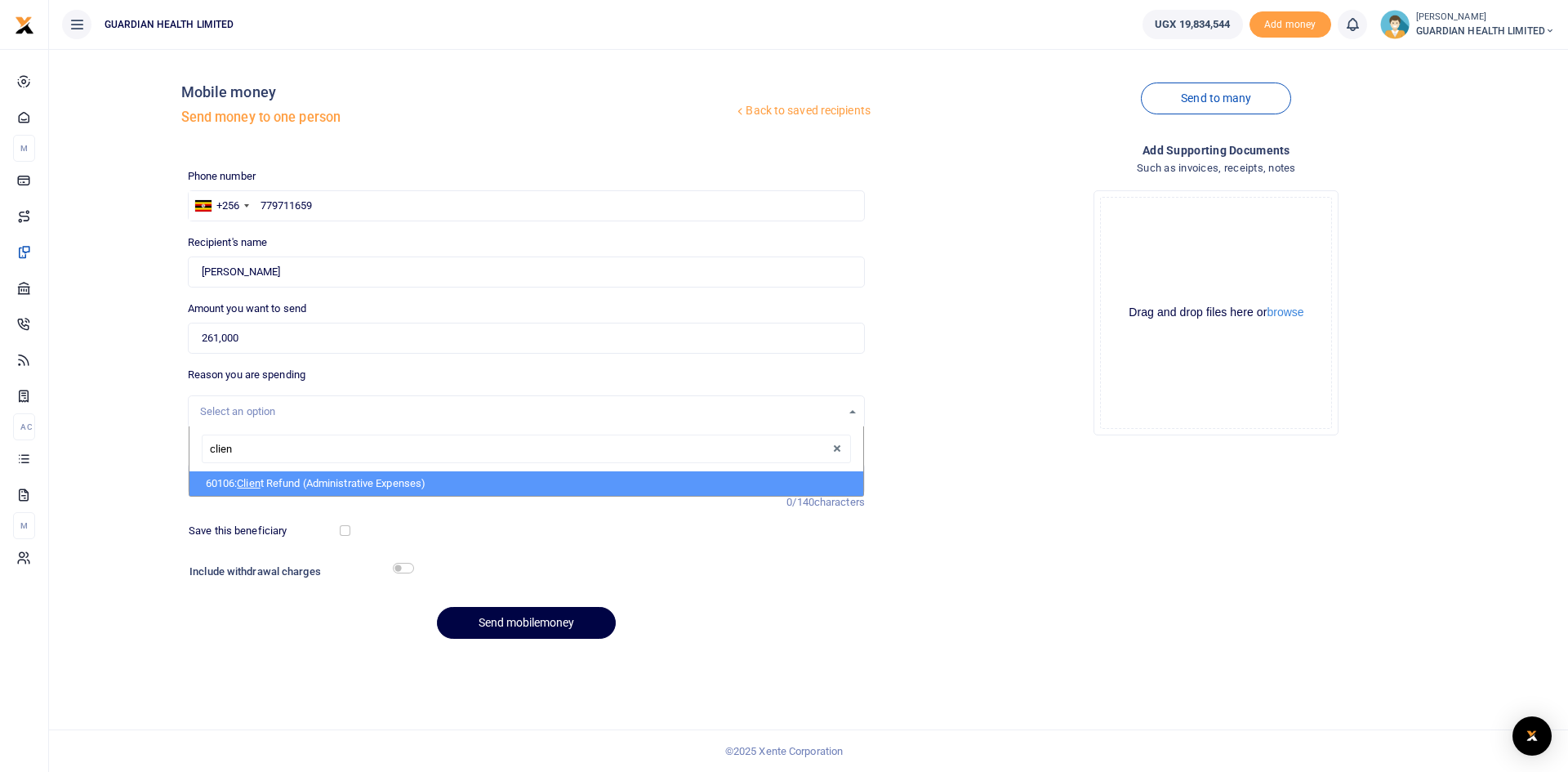
type input "client"
click at [264, 488] on span "Client" at bounding box center [249, 483] width 27 height 12
select select "5411"
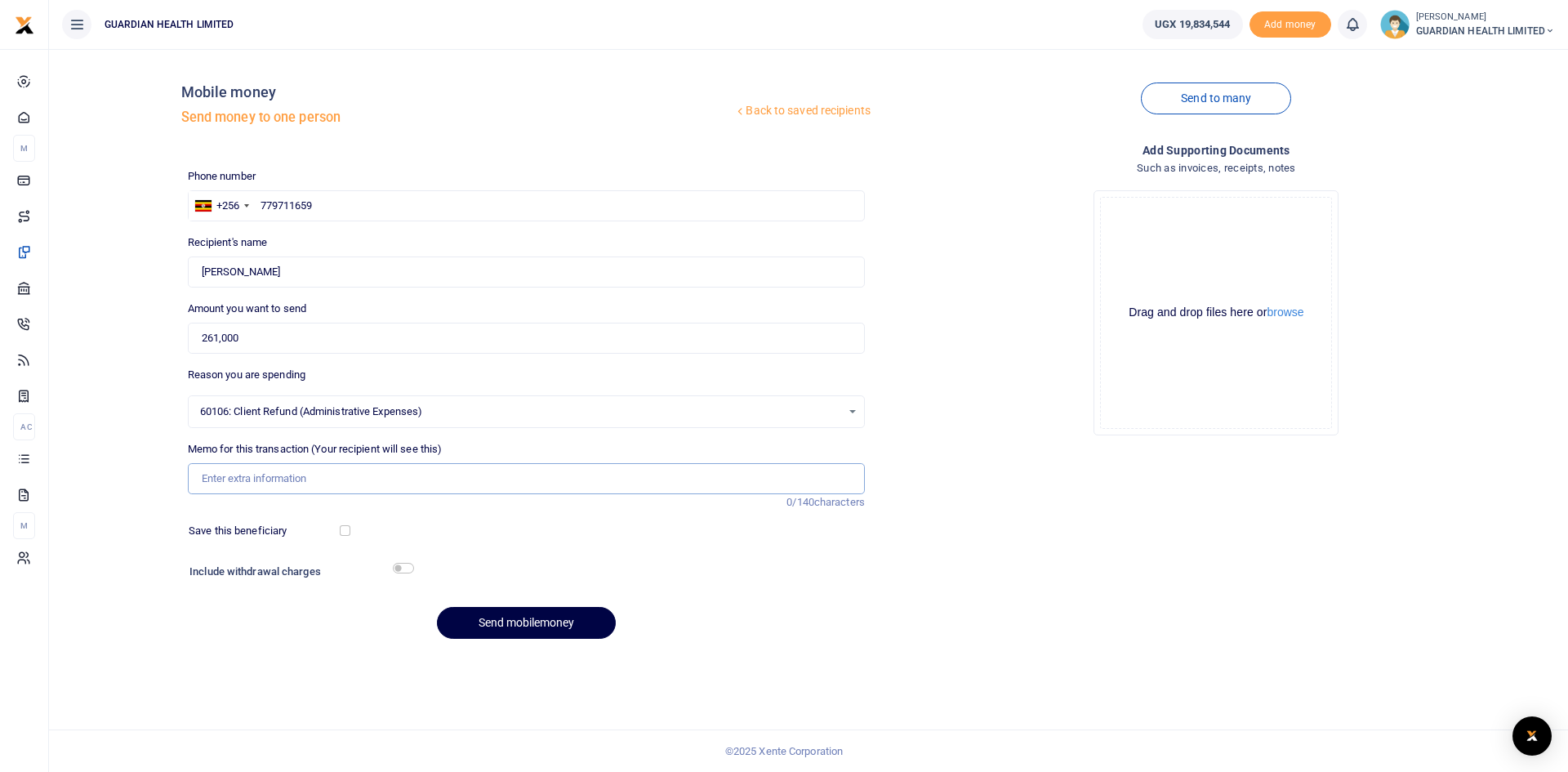
click at [262, 467] on input "Memo for this transaction (Your recipient will see this)" at bounding box center [526, 479] width 676 height 31
type input "Wandegeya Client refund"
click at [533, 626] on button "Send mobilemoney" at bounding box center [526, 623] width 179 height 32
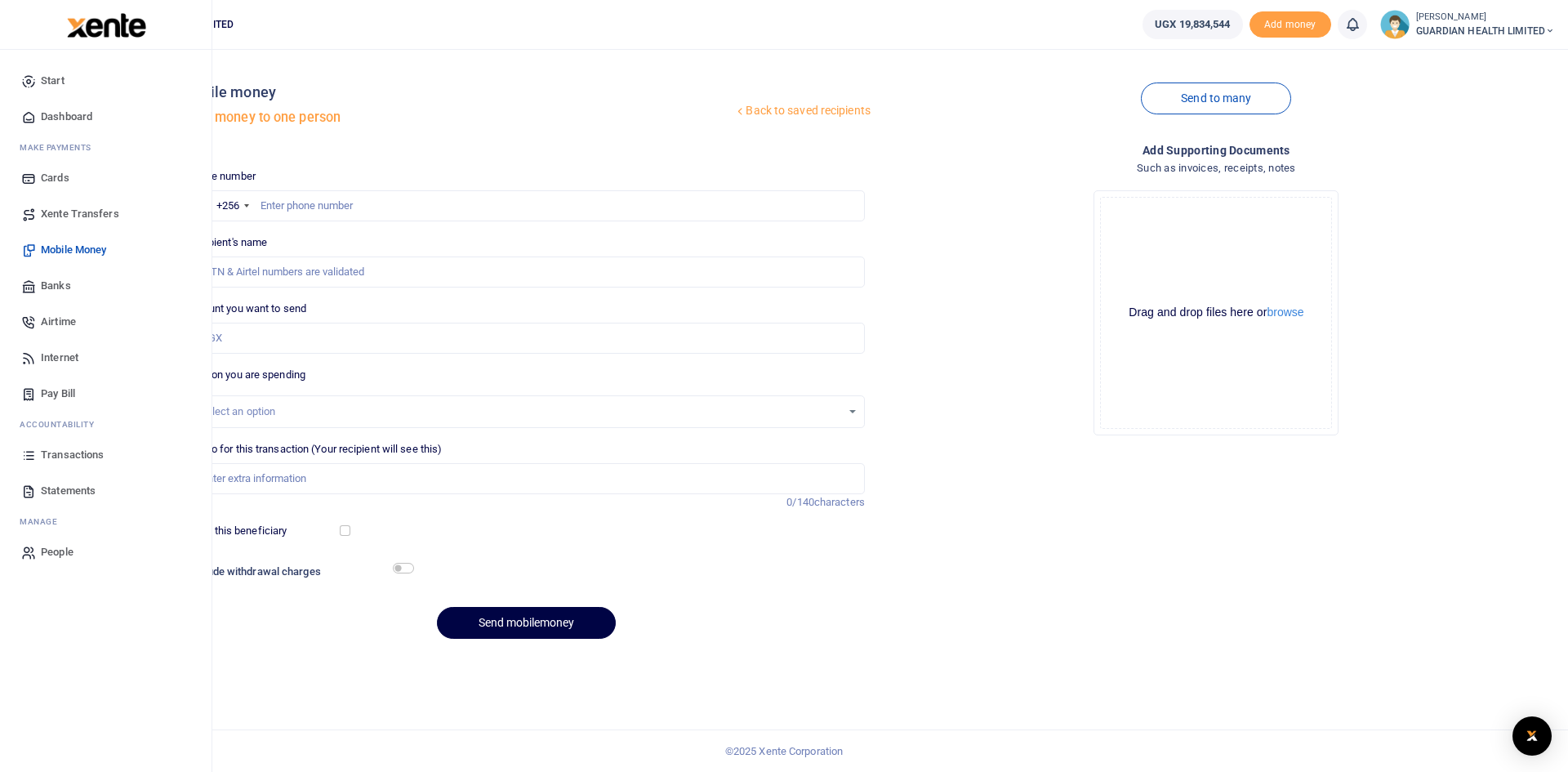
click at [66, 319] on span "Airtime" at bounding box center [58, 322] width 35 height 16
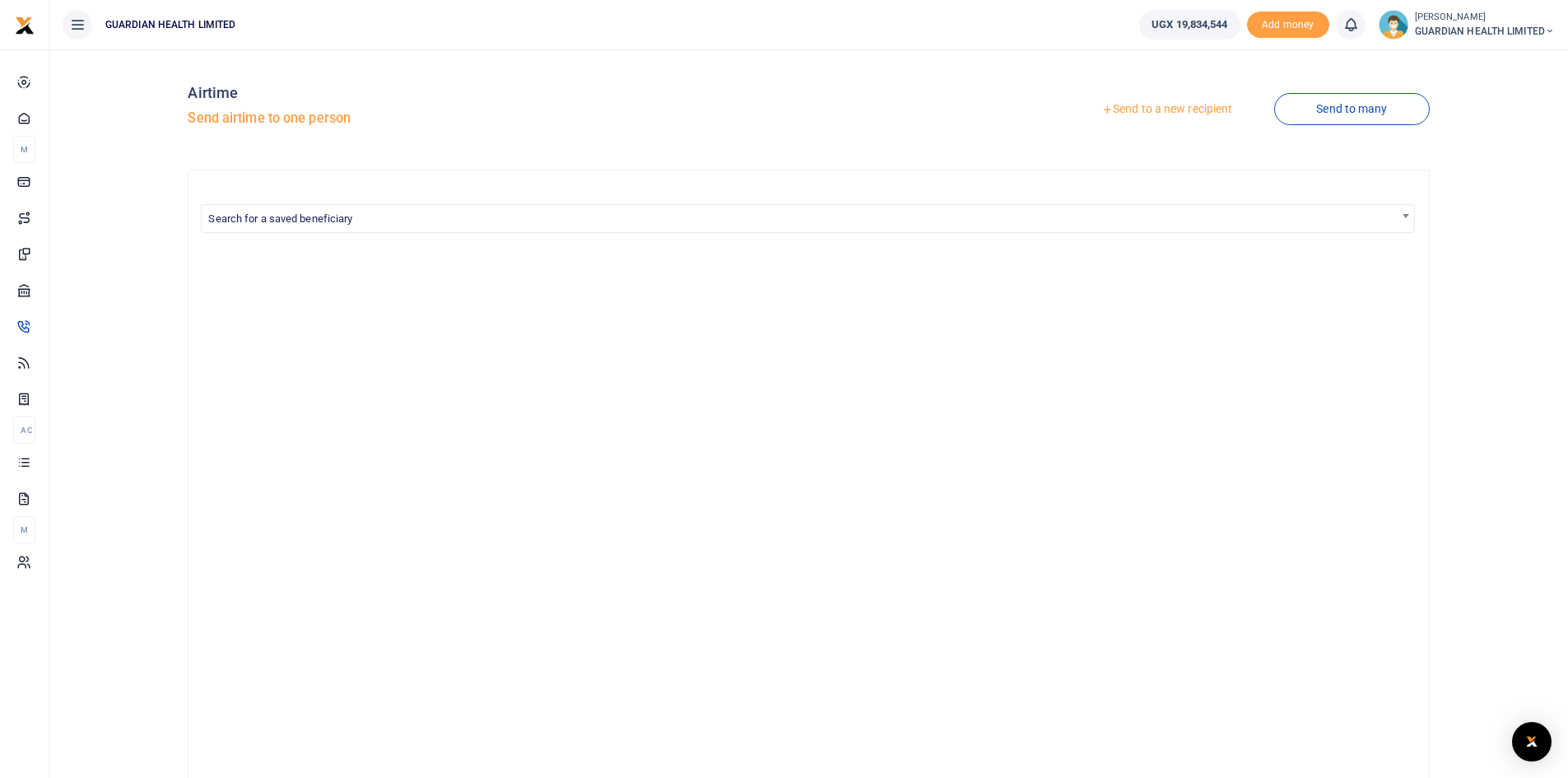
click at [1144, 111] on link "Send to a new recipient" at bounding box center [1167, 110] width 215 height 29
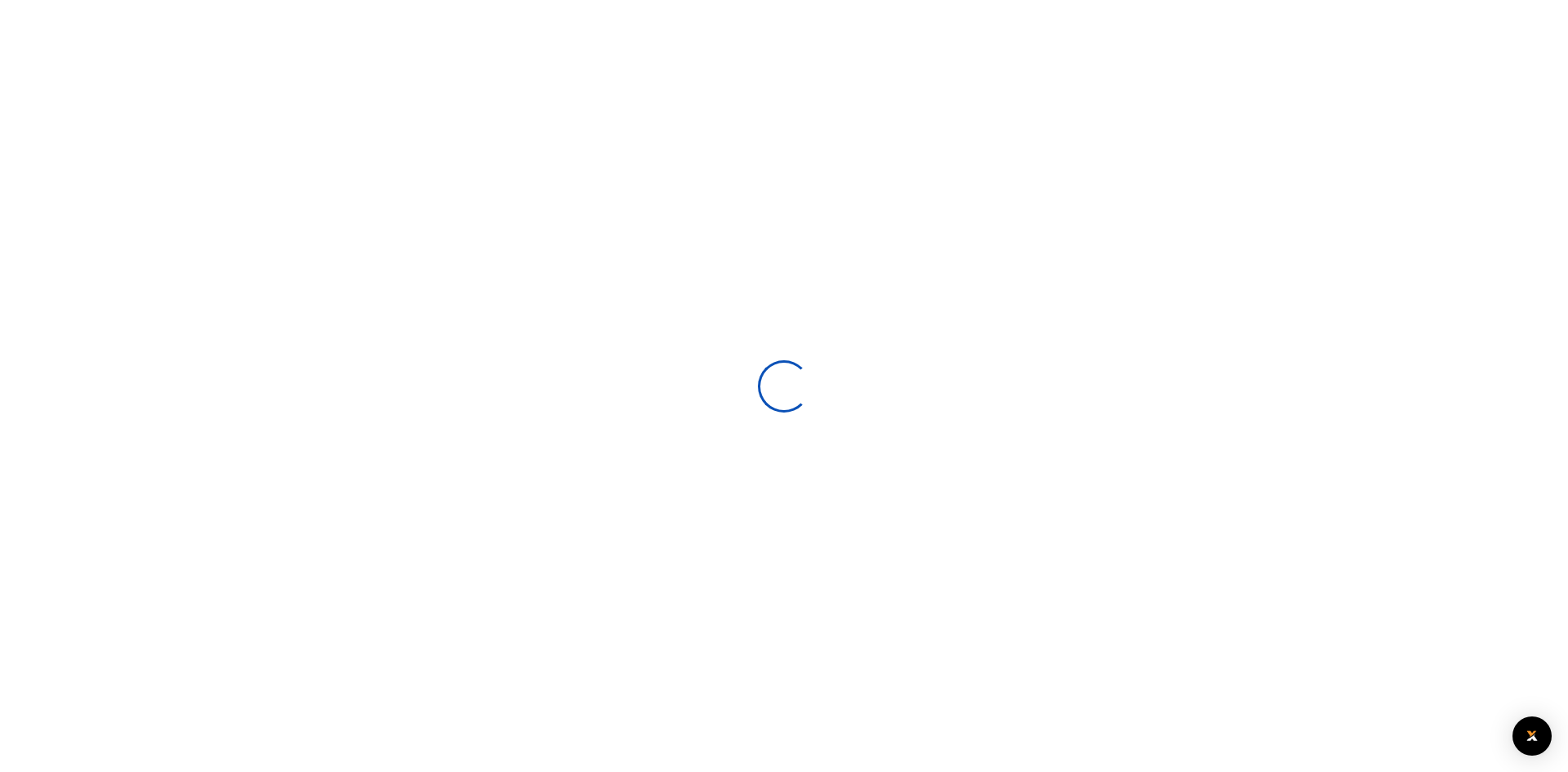
select select
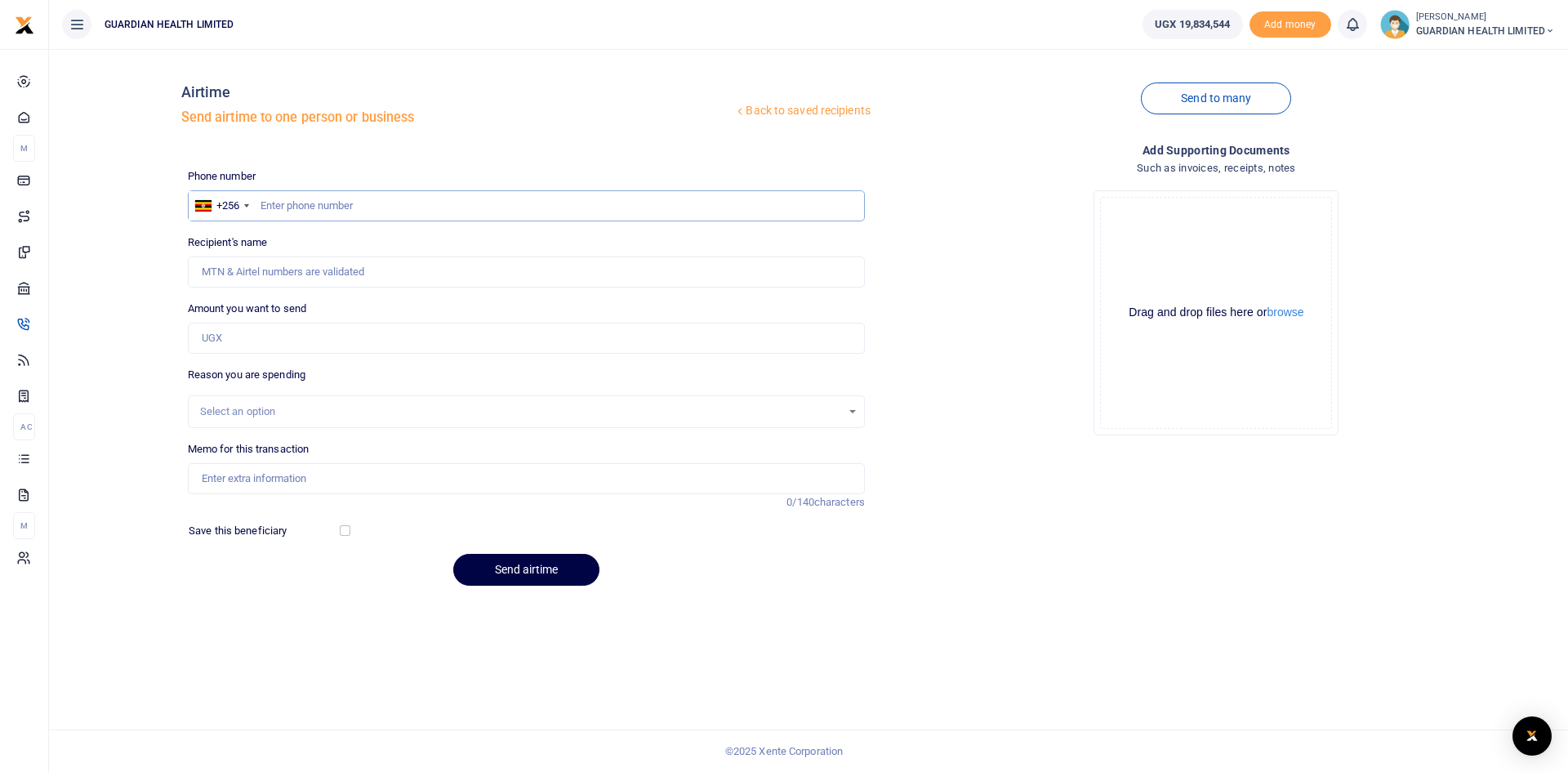
click at [333, 209] on input "text" at bounding box center [526, 206] width 676 height 31
type input "708246442"
click at [400, 331] on input "Amount you want to send" at bounding box center [526, 338] width 676 height 31
type input "2"
type input "[PERSON_NAME]"
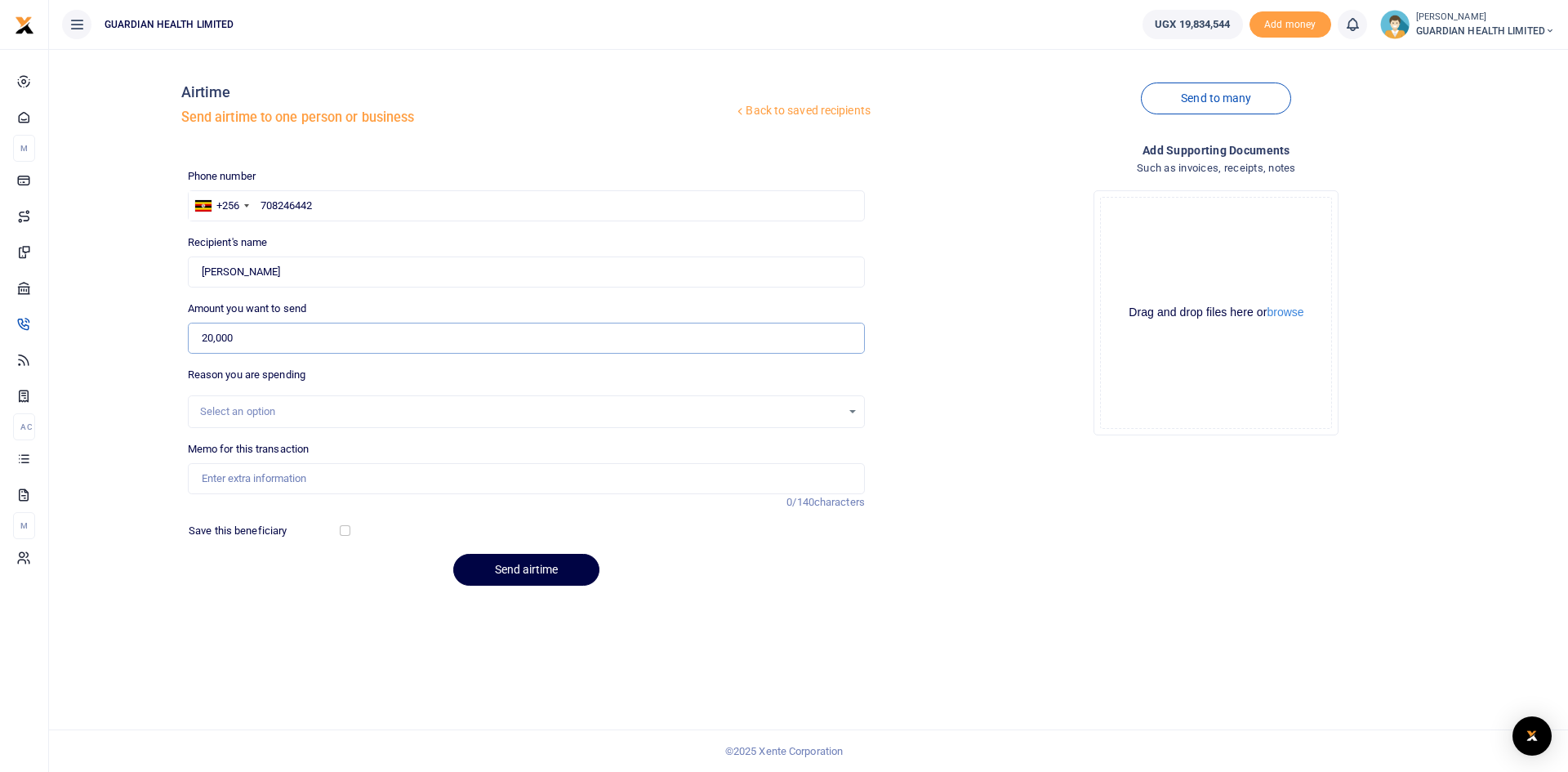
type input "20,000"
click at [373, 212] on input "708246442" at bounding box center [526, 206] width 676 height 31
type input "7"
click at [354, 203] on input "708246442" at bounding box center [526, 206] width 676 height 31
click at [303, 278] on input "Found" at bounding box center [526, 272] width 676 height 31
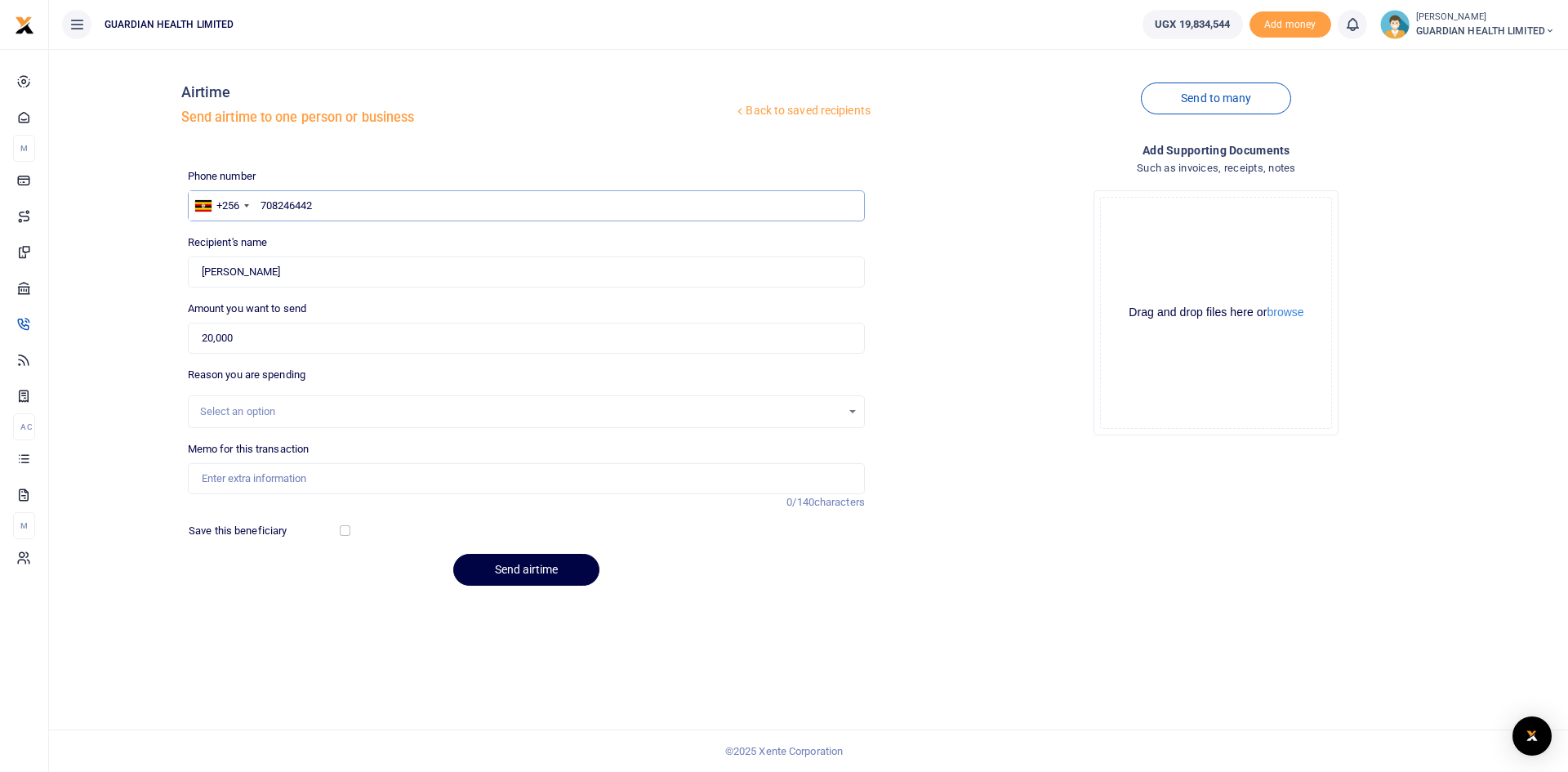
drag, startPoint x: 339, startPoint y: 203, endPoint x: 226, endPoint y: 190, distance: 113.7
click at [226, 190] on div "Phone number +256 Uganda +256 708246442 Phone is required." at bounding box center [526, 195] width 676 height 53
type input "766379398"
type input "Isaac Akora"
click at [273, 339] on input "20,000" at bounding box center [526, 338] width 676 height 31
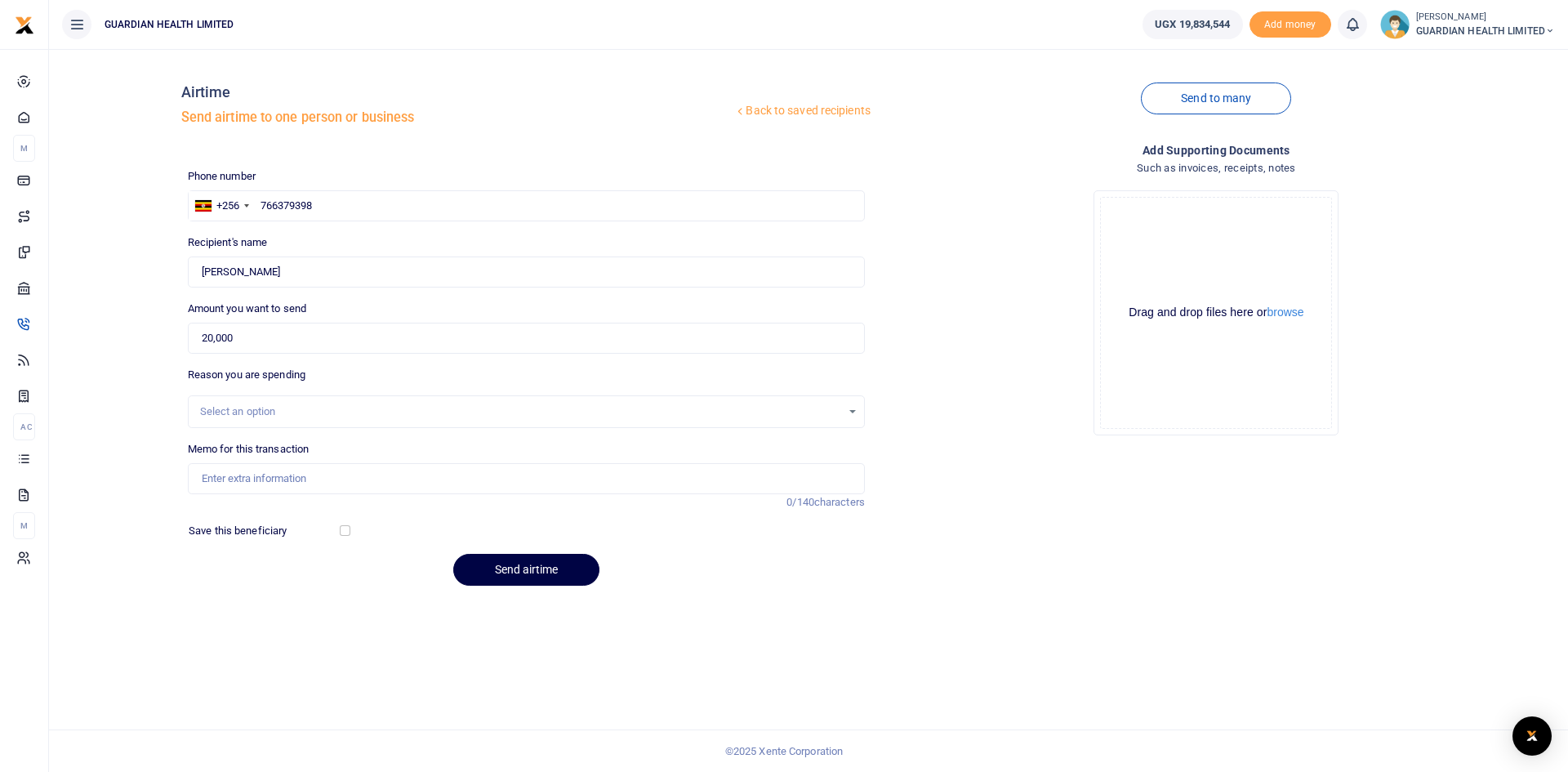
click at [263, 413] on div "Select an option" at bounding box center [520, 411] width 641 height 16
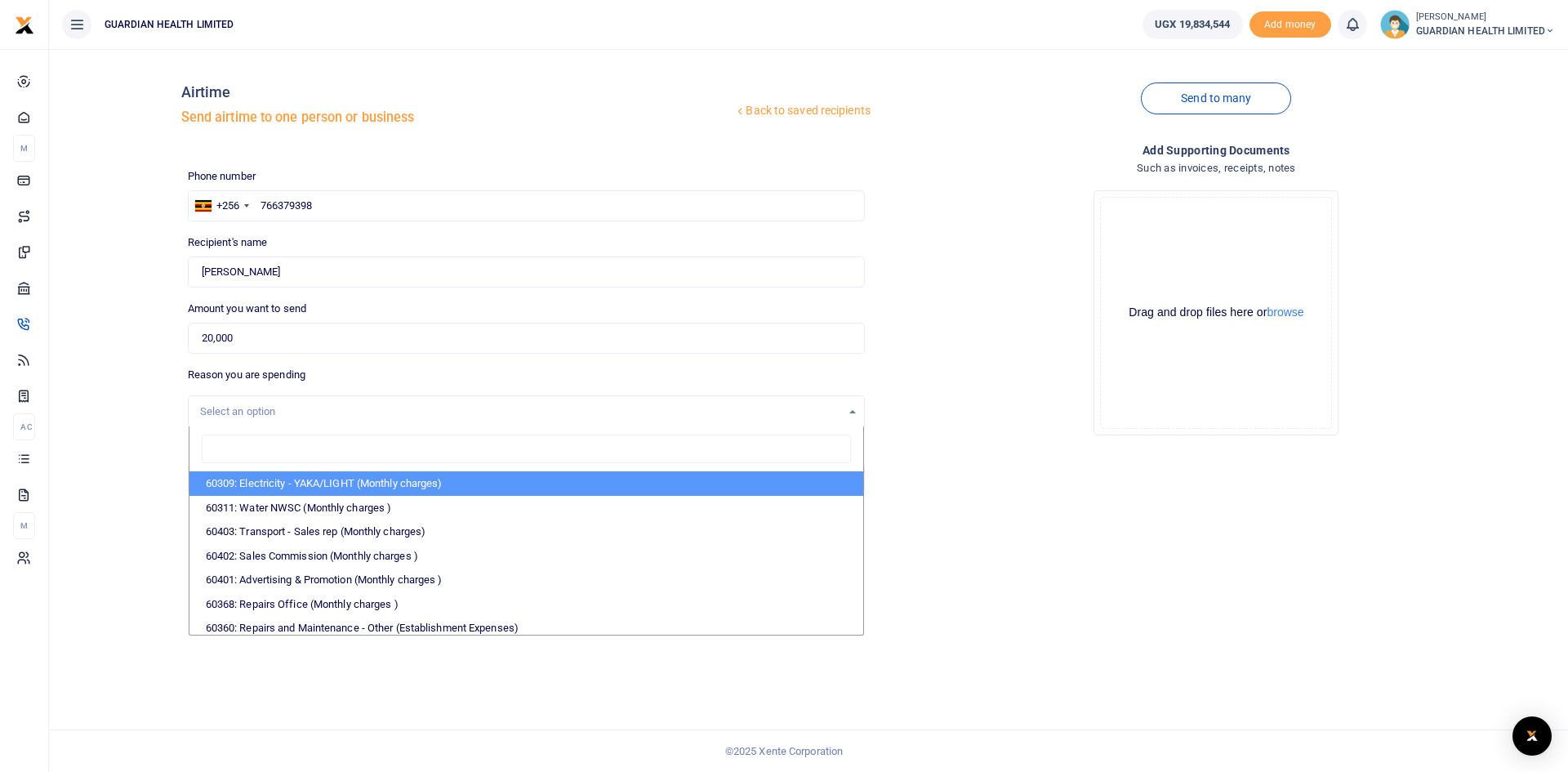
click at [263, 413] on div "Select an option" at bounding box center [520, 411] width 641 height 16
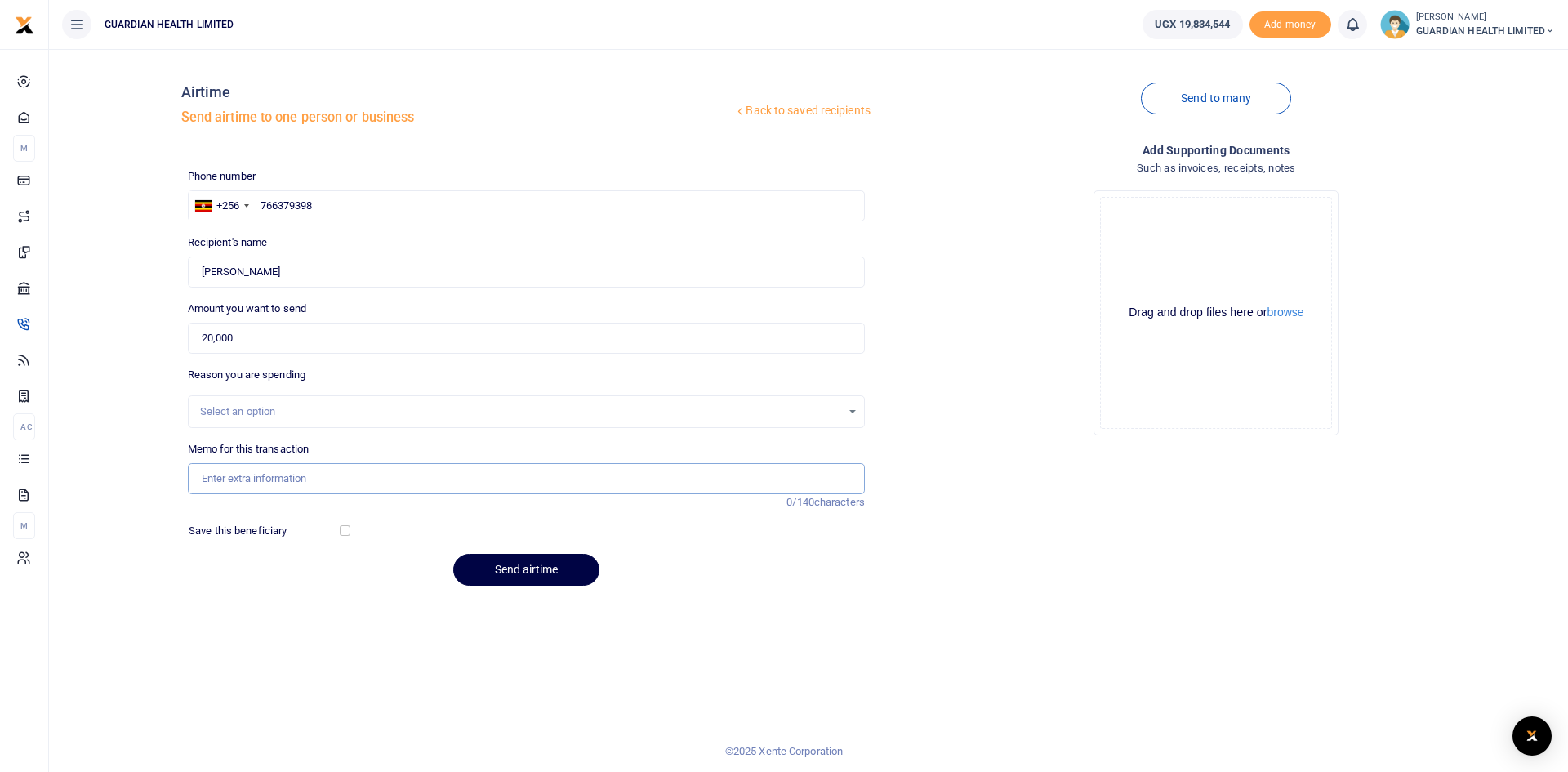
click at [256, 478] on input "Memo for this transaction" at bounding box center [526, 479] width 676 height 31
type input "Airtime for Ebee rider Kiira"
click at [544, 572] on button "Send airtime" at bounding box center [526, 570] width 146 height 32
click at [289, 203] on input "text" at bounding box center [526, 206] width 676 height 31
type input "708246442"
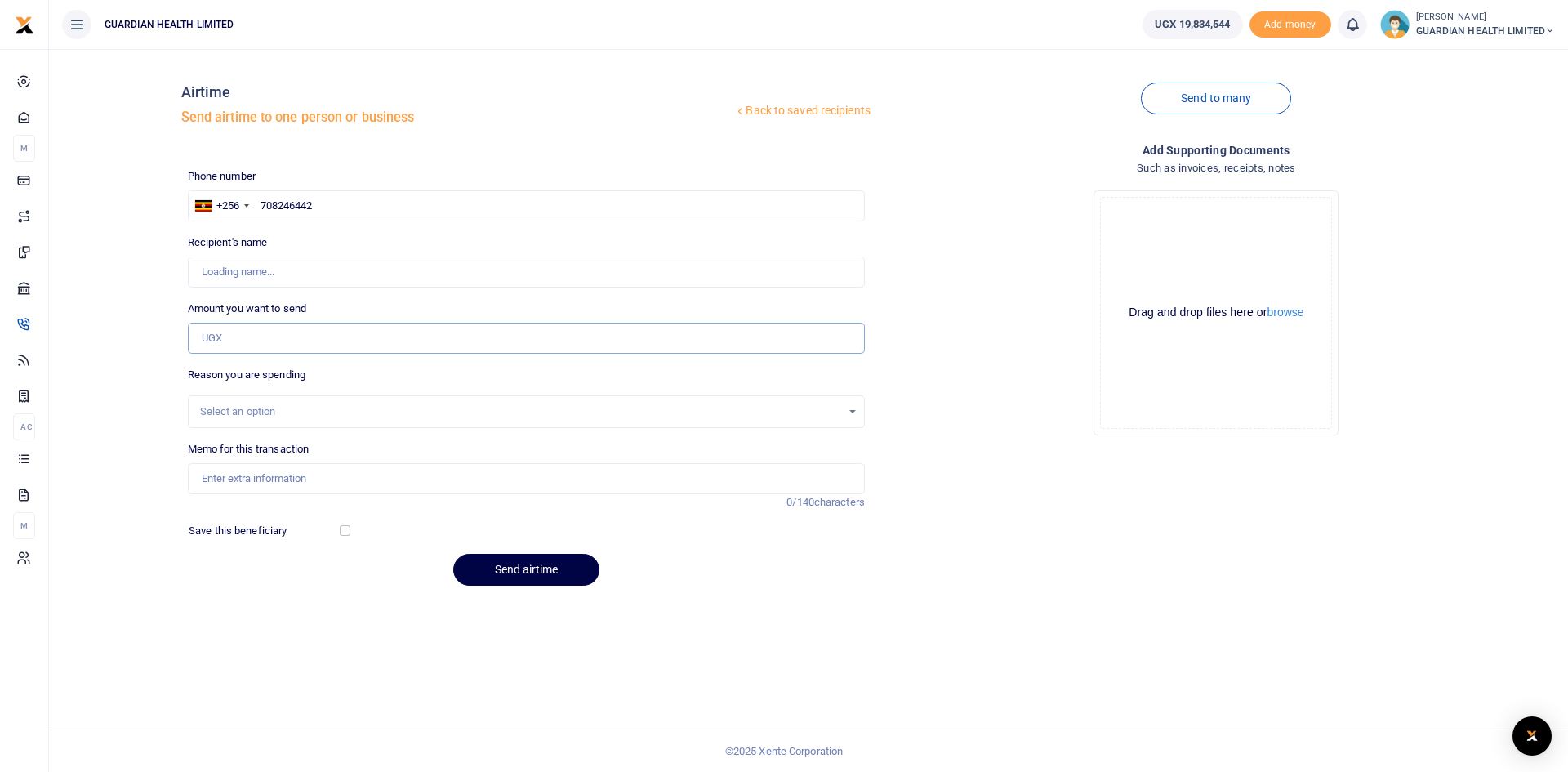
click at [225, 337] on input "Amount you want to send" at bounding box center [526, 338] width 676 height 31
click at [210, 332] on input "Amount you want to send" at bounding box center [526, 338] width 676 height 31
type input "[PERSON_NAME]"
